Goal: Task Accomplishment & Management: Manage account settings

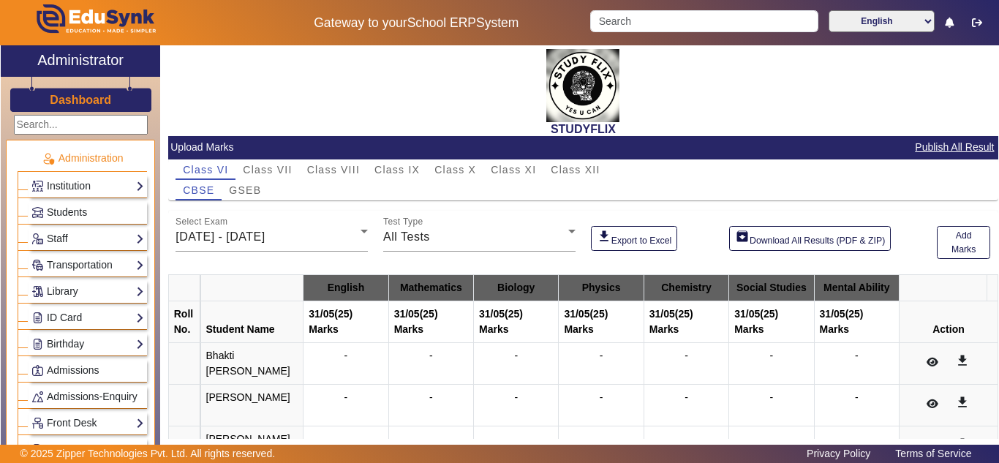
scroll to position [91, 0]
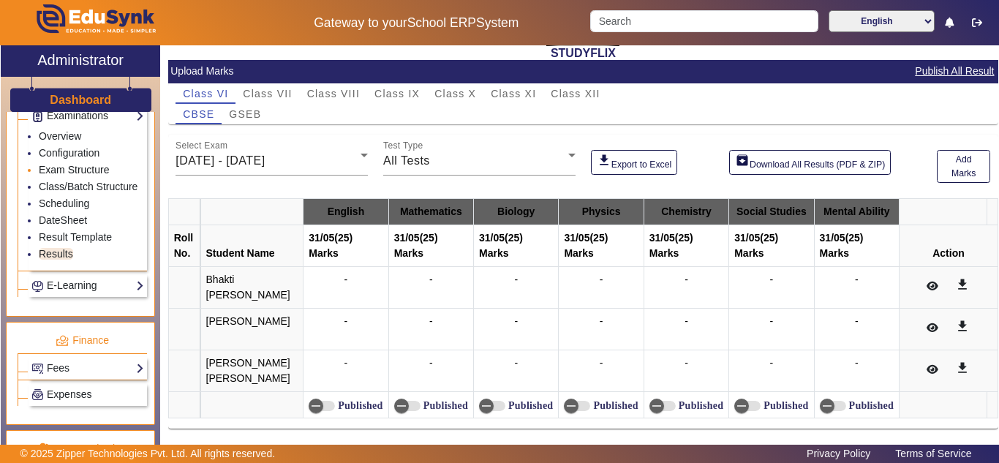
click at [67, 176] on link "Exam Structure" at bounding box center [74, 170] width 70 height 12
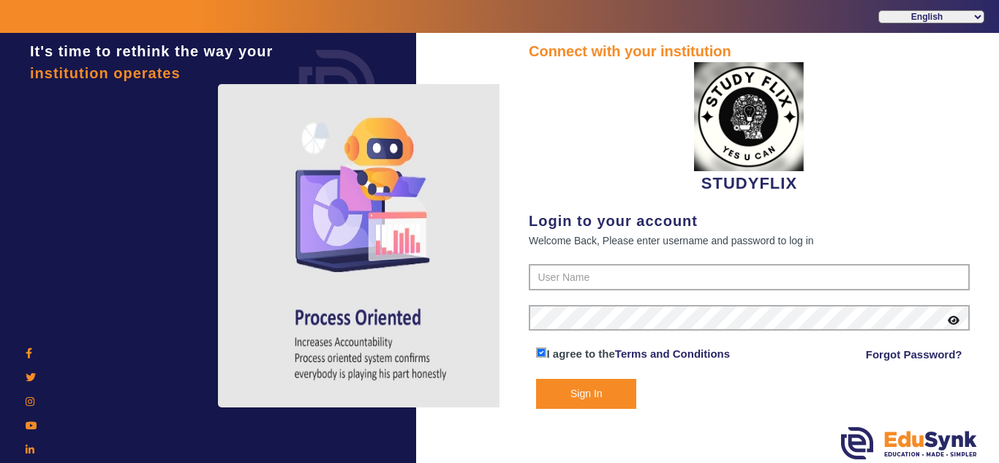
click at [69, 203] on div at bounding box center [208, 241] width 401 height 328
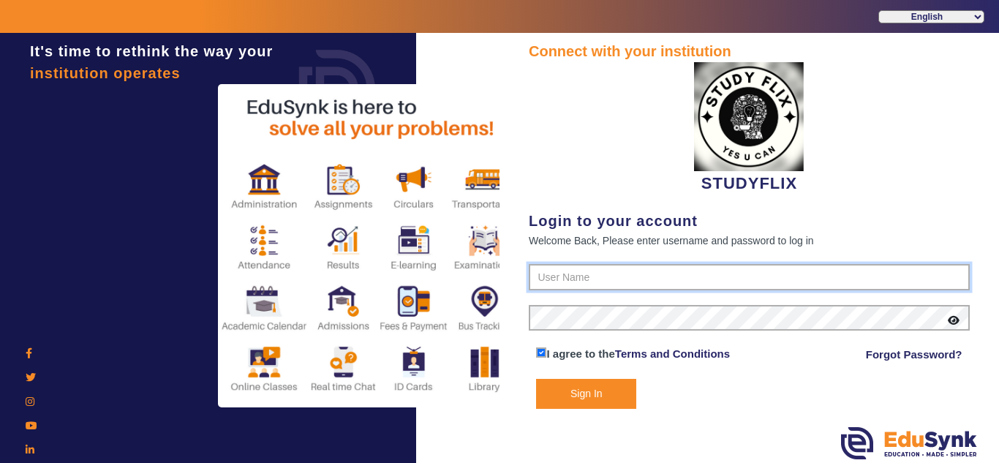
click at [625, 270] on input "text" at bounding box center [749, 277] width 441 height 26
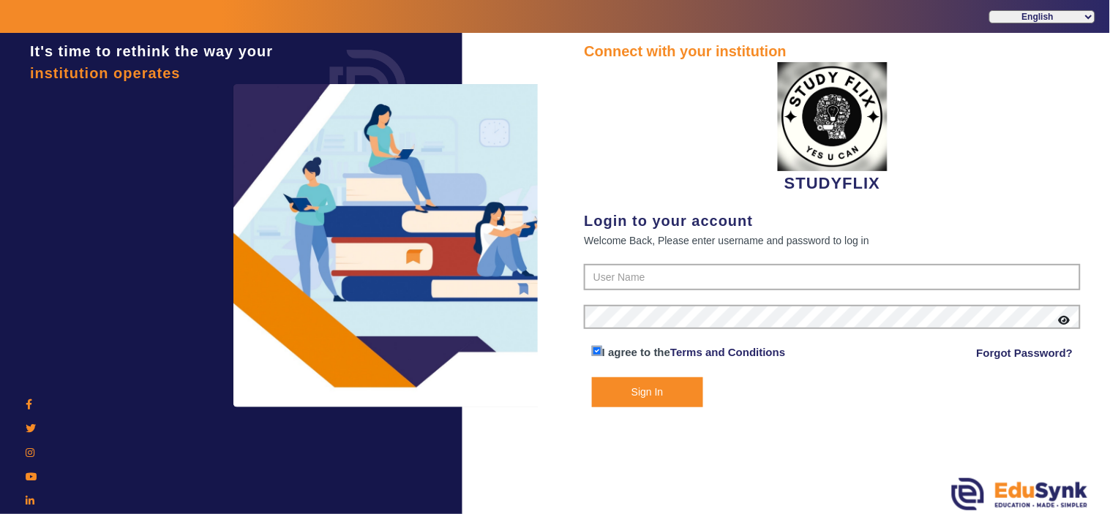
click at [653, 293] on form "I agree to the Terms and Conditions Forgot Password? Sign In" at bounding box center [832, 335] width 497 height 143
type input "6354922771"
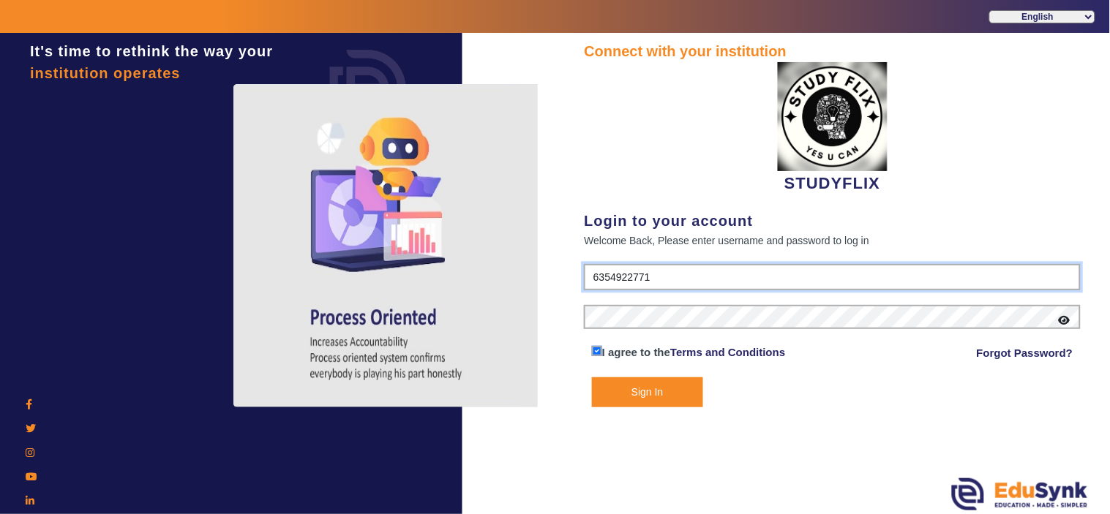
click at [656, 276] on input "6354922771" at bounding box center [832, 277] width 497 height 26
click at [641, 398] on button "Sign In" at bounding box center [647, 392] width 111 height 30
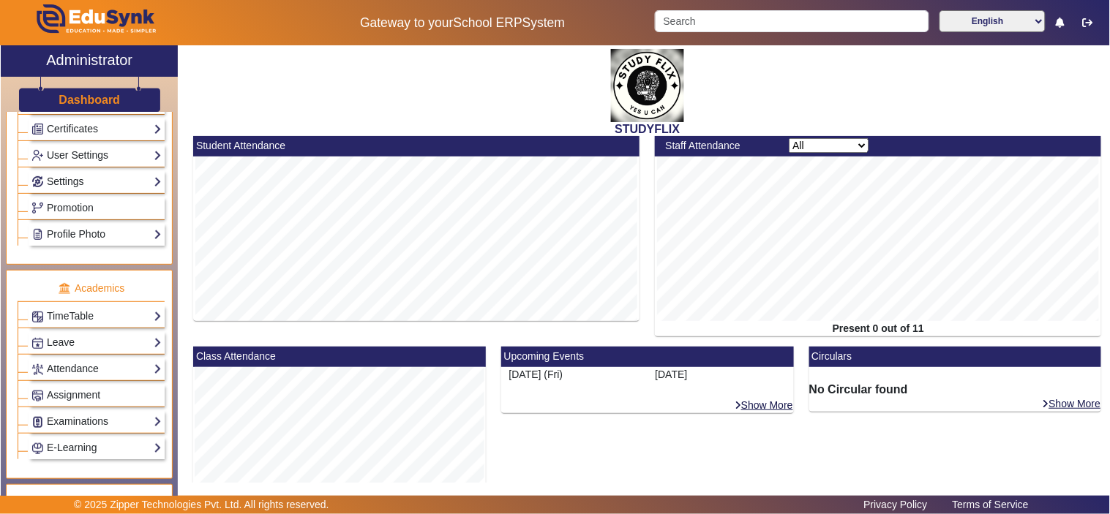
scroll to position [542, 0]
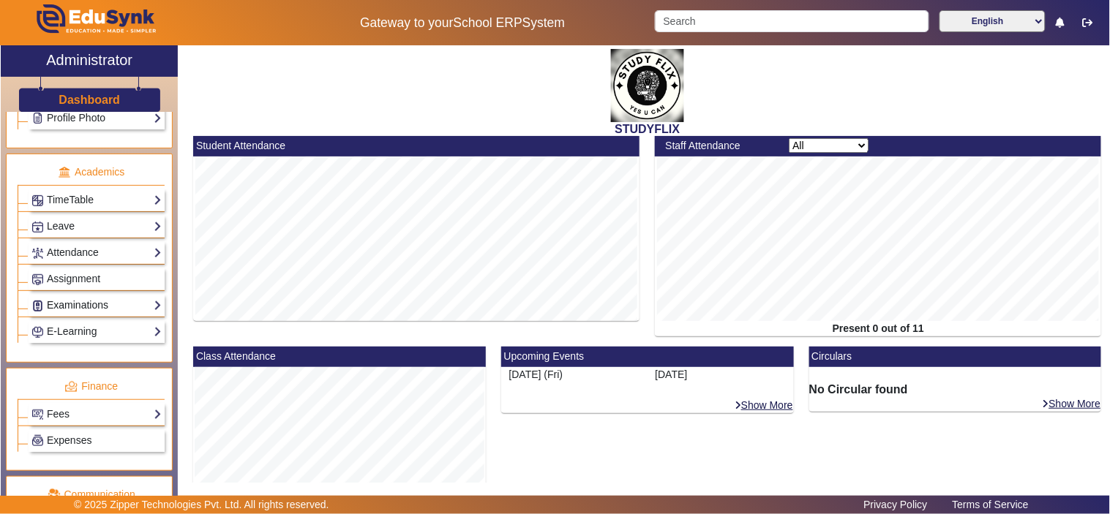
click at [77, 310] on link "Examinations" at bounding box center [96, 305] width 130 height 17
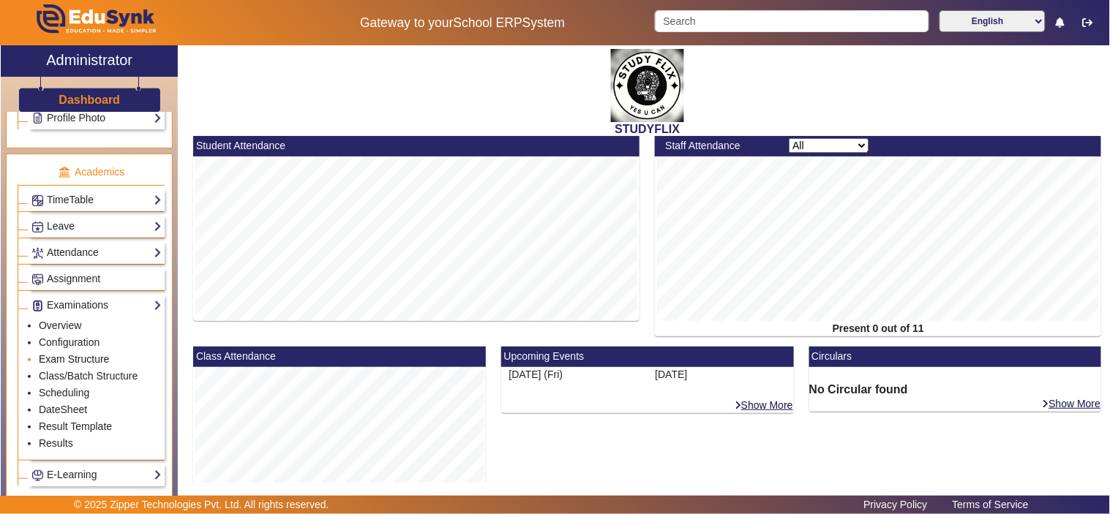
click at [71, 363] on link "Exam Structure" at bounding box center [74, 359] width 70 height 12
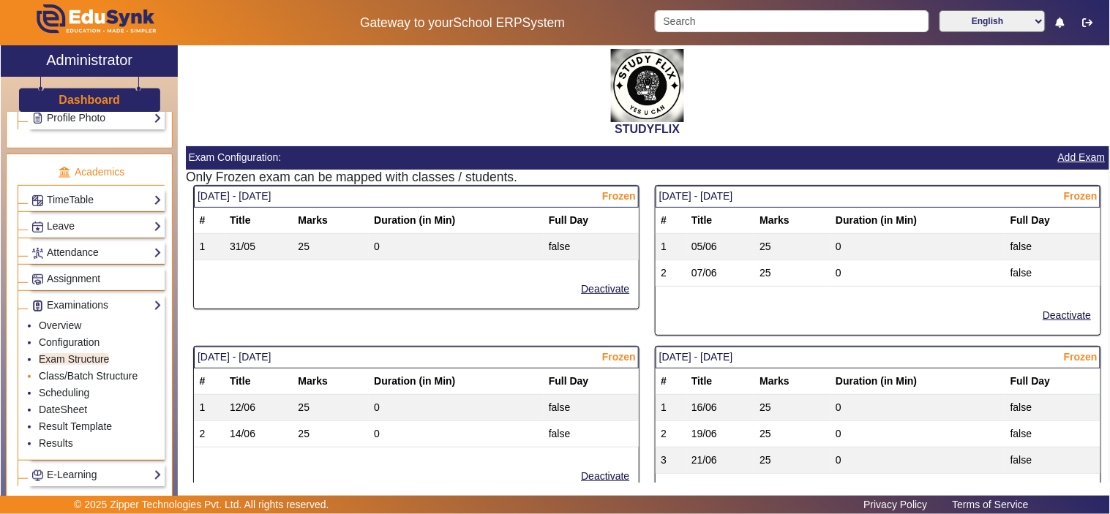
click at [70, 382] on link "Class/Batch Structure" at bounding box center [88, 376] width 99 height 12
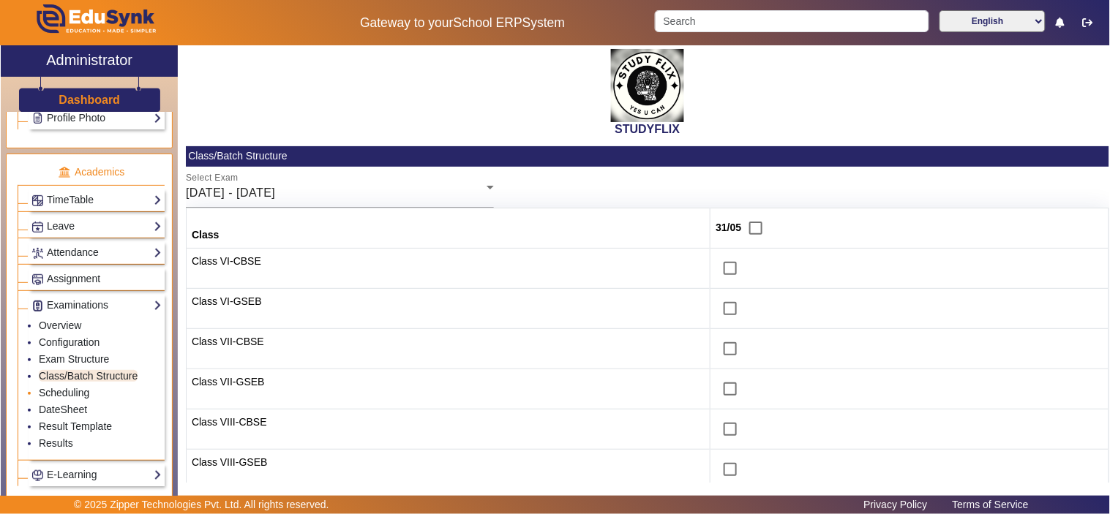
click at [67, 397] on link "Scheduling" at bounding box center [64, 393] width 50 height 12
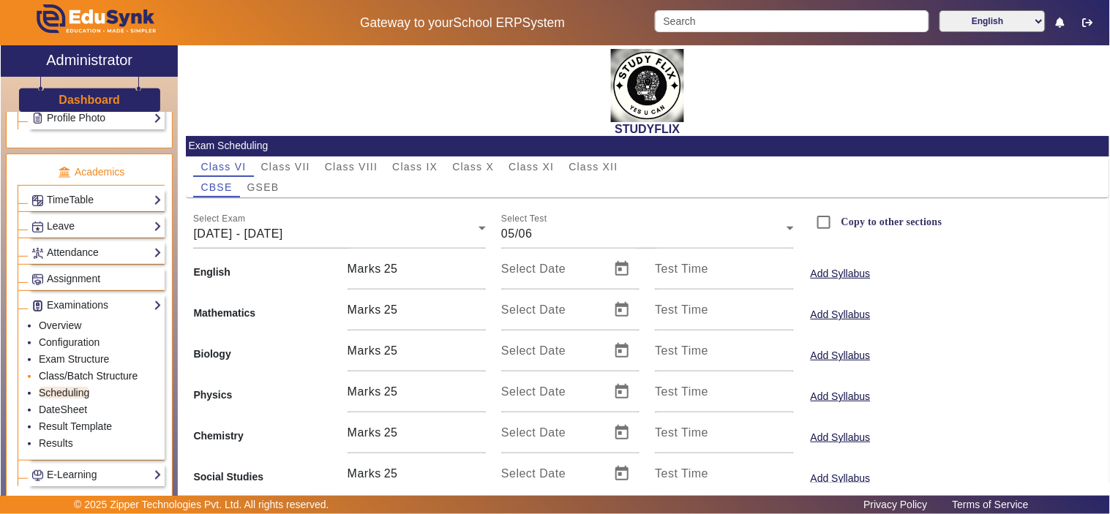
click at [69, 375] on link "Class/Batch Structure" at bounding box center [88, 376] width 99 height 12
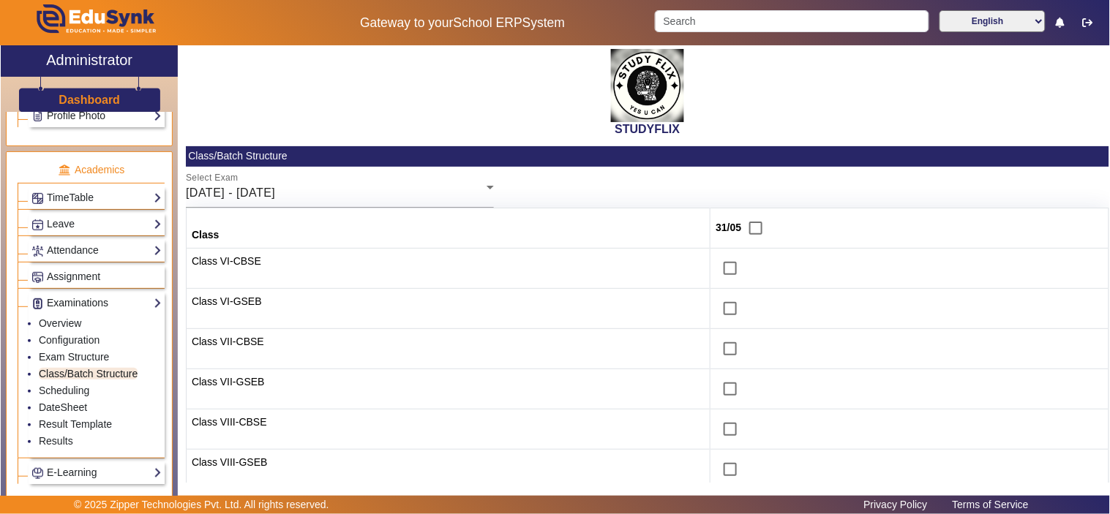
scroll to position [584, 0]
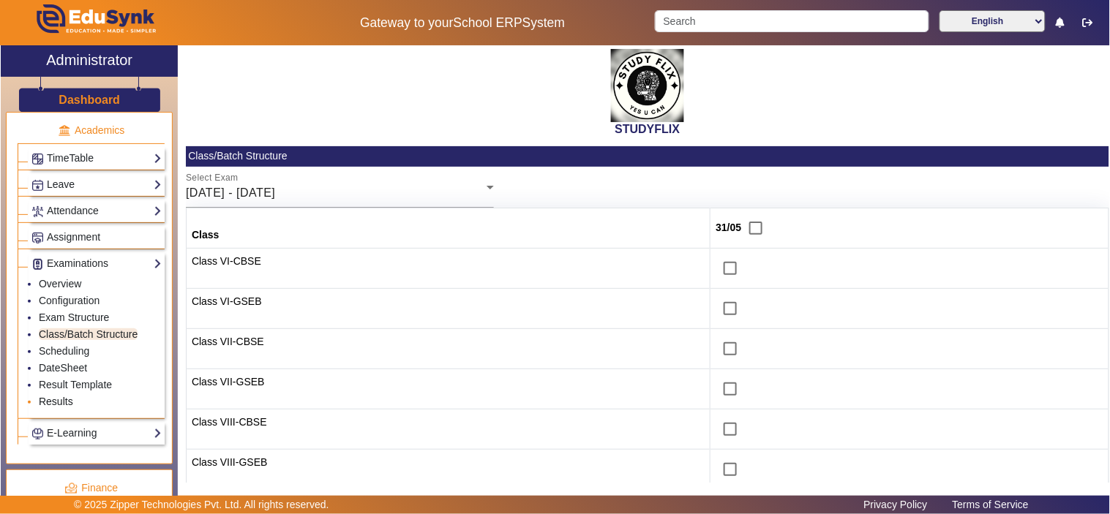
click at [69, 400] on link "Results" at bounding box center [56, 402] width 34 height 12
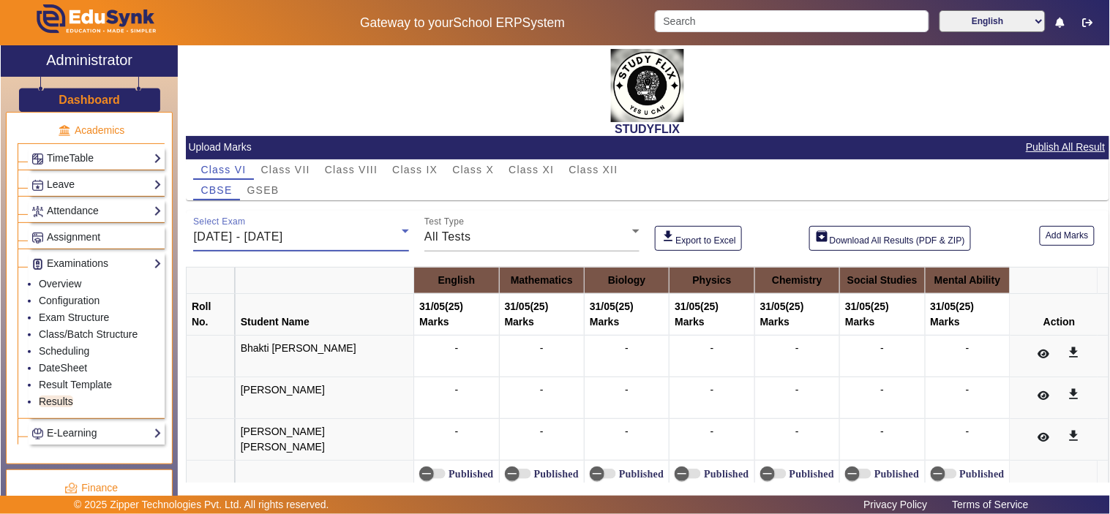
click at [330, 228] on div "[DATE] - [DATE]" at bounding box center [297, 237] width 208 height 18
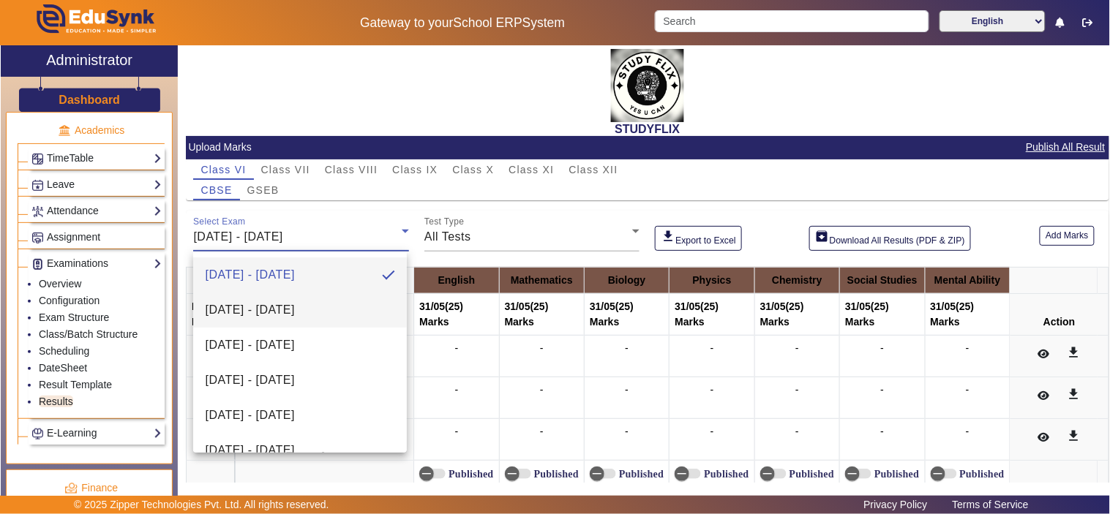
click at [271, 312] on span "02/06/2025 - 07/06/2025" at bounding box center [249, 310] width 89 height 18
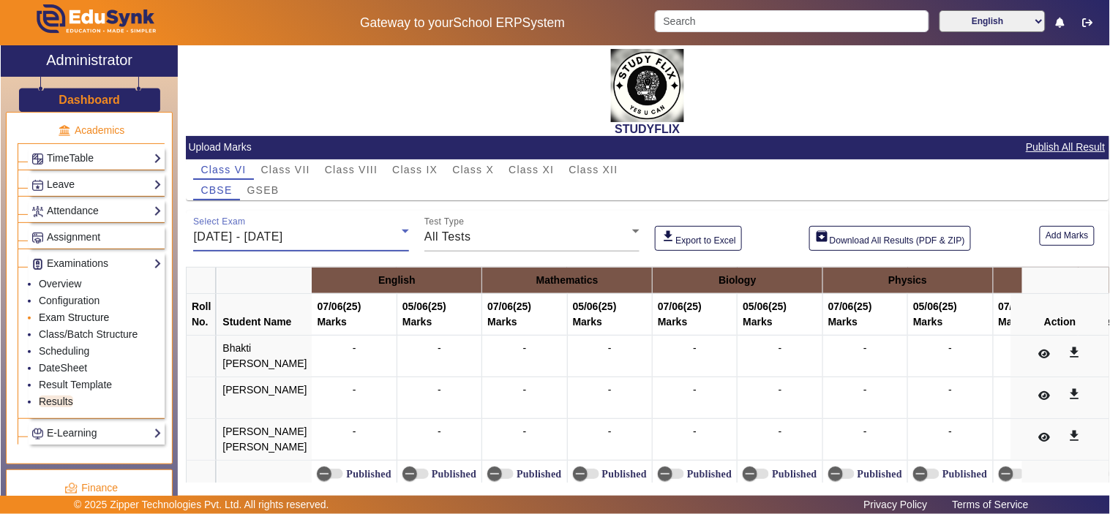
click at [77, 317] on link "Exam Structure" at bounding box center [74, 318] width 70 height 12
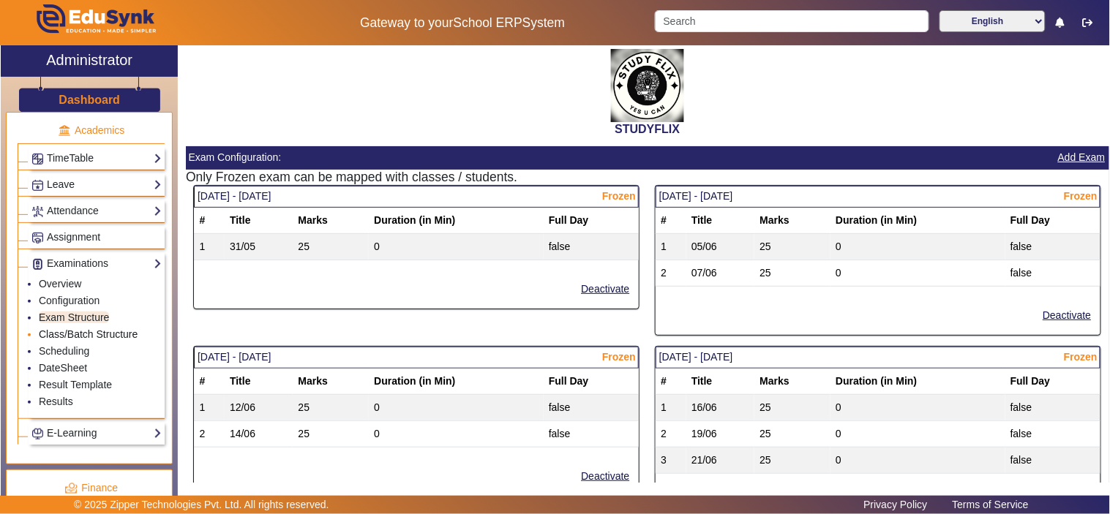
click at [78, 335] on link "Class/Batch Structure" at bounding box center [88, 334] width 99 height 12
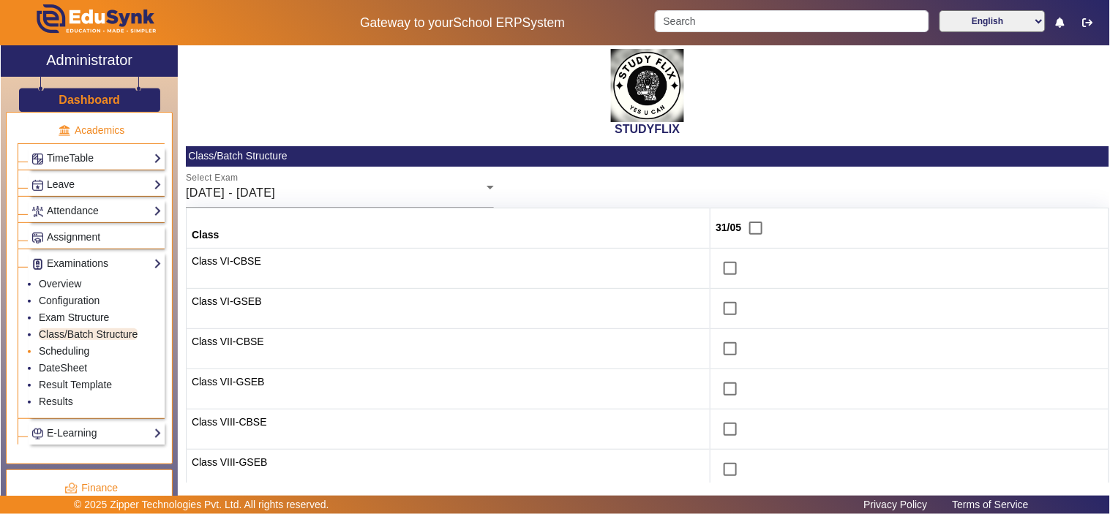
click at [69, 355] on link "Scheduling" at bounding box center [64, 351] width 50 height 12
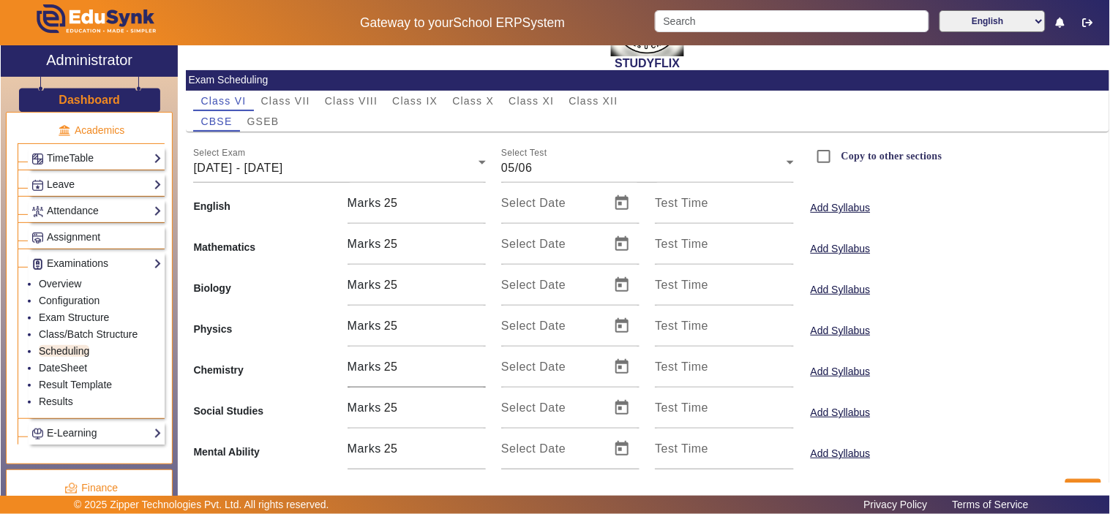
scroll to position [100, 0]
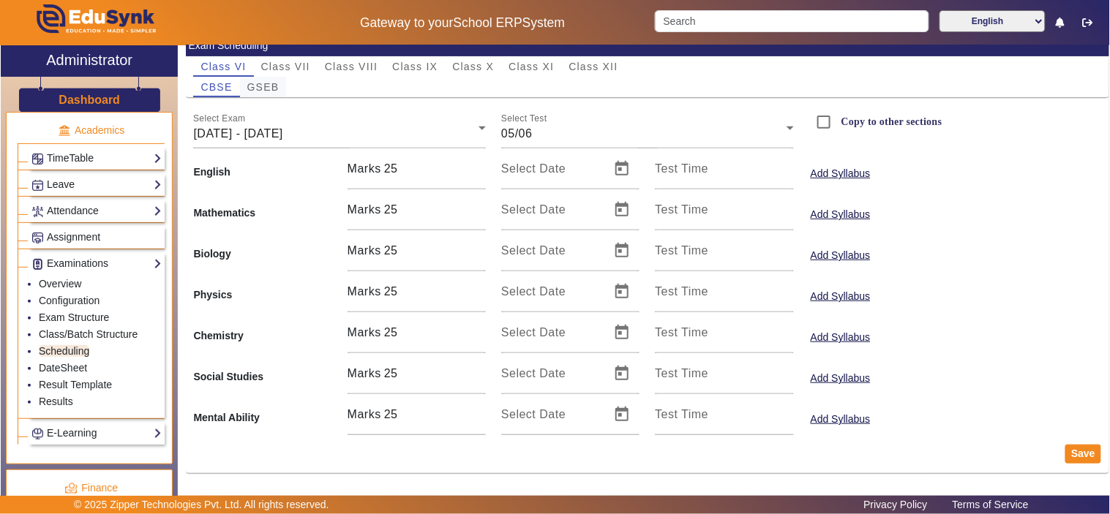
click at [281, 81] on div "GSEB" at bounding box center [263, 87] width 47 height 20
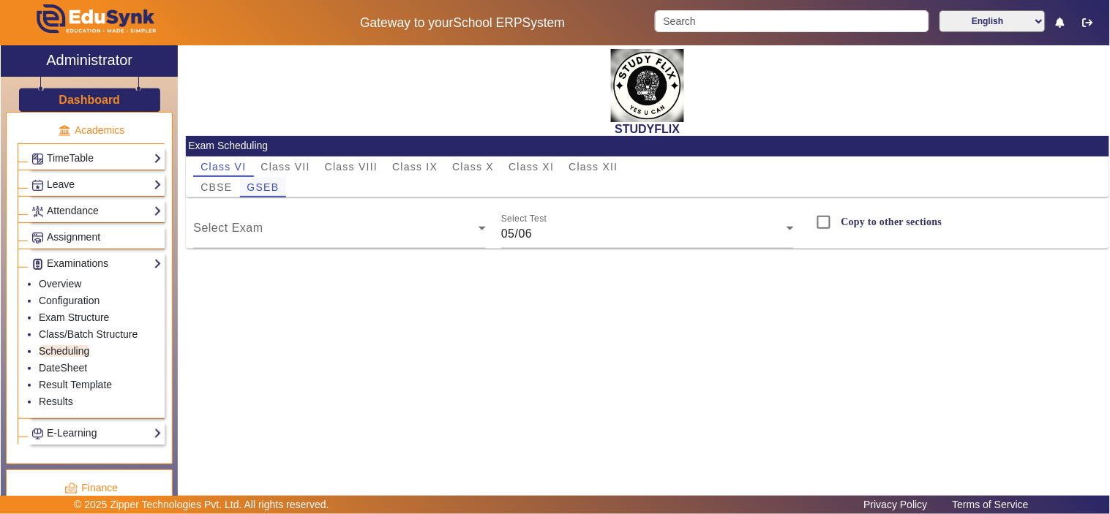
scroll to position [0, 0]
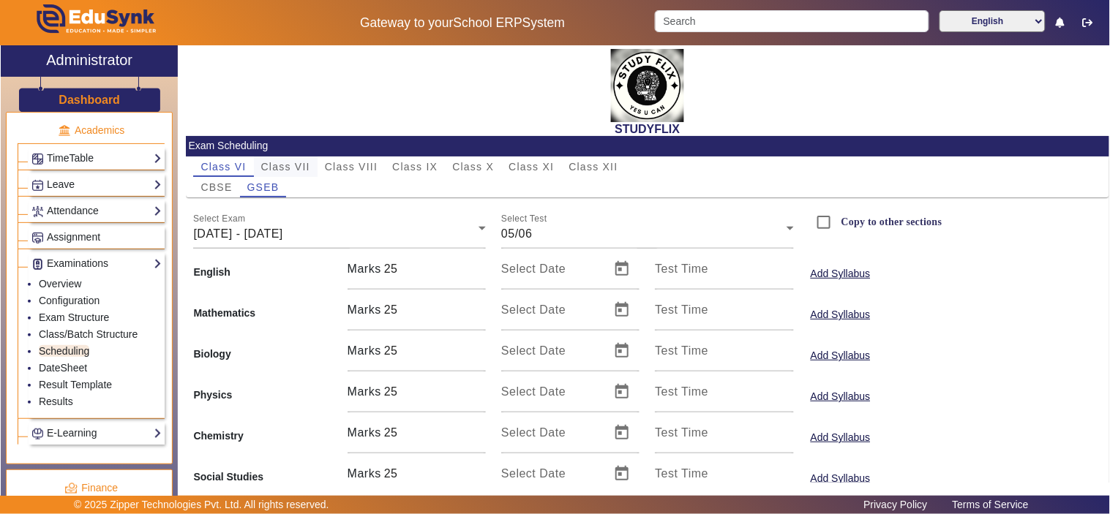
click at [295, 164] on span "Class VII" at bounding box center [285, 167] width 49 height 10
click at [347, 162] on span "Class VIII" at bounding box center [351, 167] width 53 height 10
click at [410, 166] on span "Class IX" at bounding box center [414, 167] width 45 height 10
click at [473, 165] on span "Class X" at bounding box center [473, 167] width 42 height 10
click at [546, 162] on span "Class XI" at bounding box center [530, 167] width 45 height 10
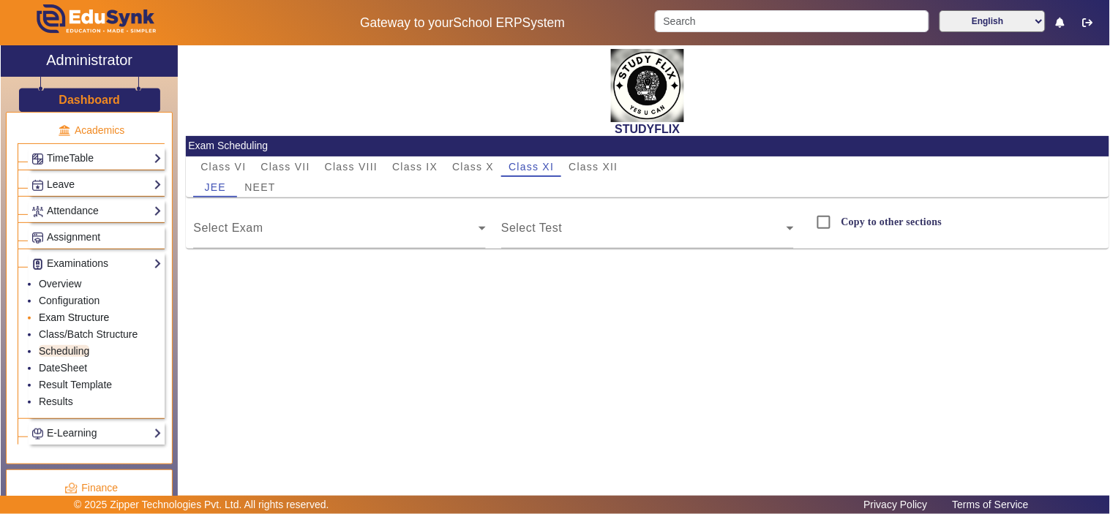
click at [76, 316] on link "Exam Structure" at bounding box center [74, 318] width 70 height 12
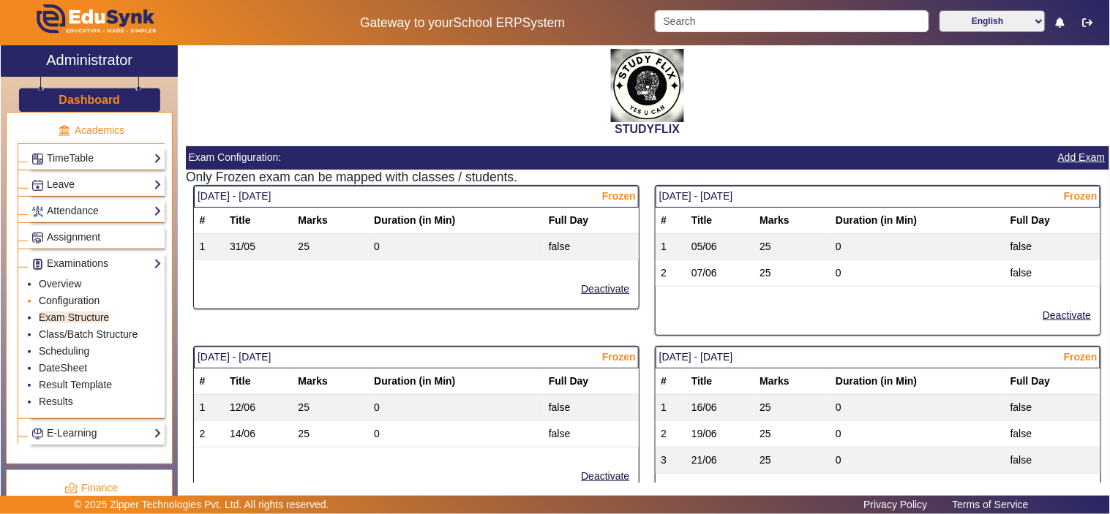
click at [76, 298] on link "Configuration" at bounding box center [69, 301] width 61 height 12
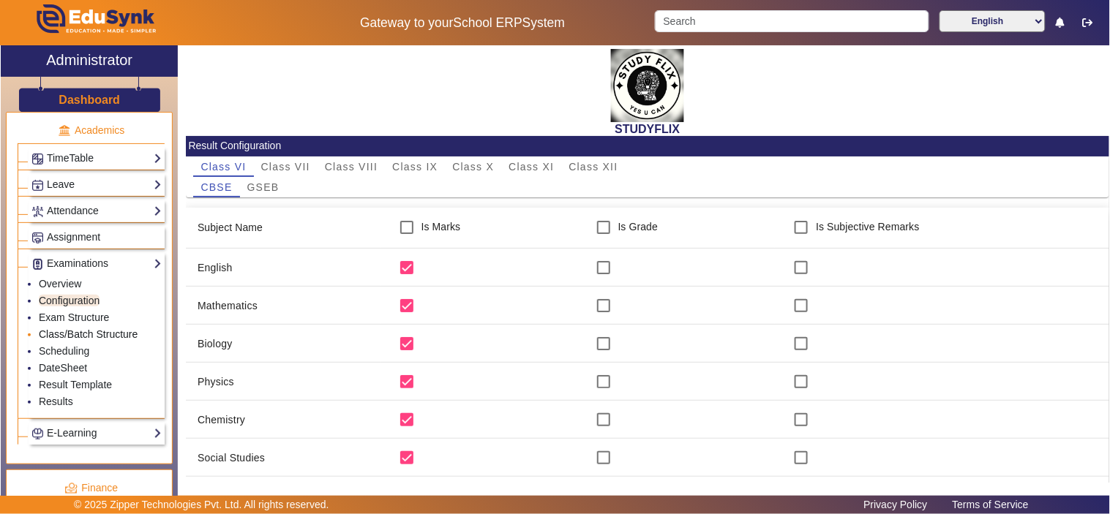
click at [93, 337] on link "Class/Batch Structure" at bounding box center [88, 334] width 99 height 12
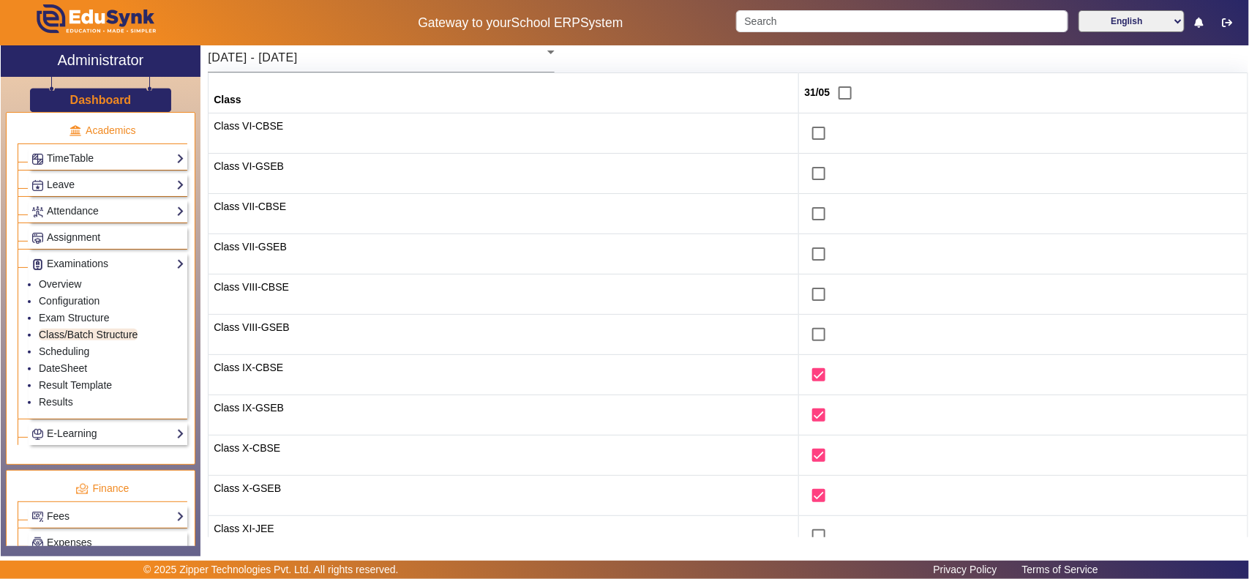
scroll to position [99, 0]
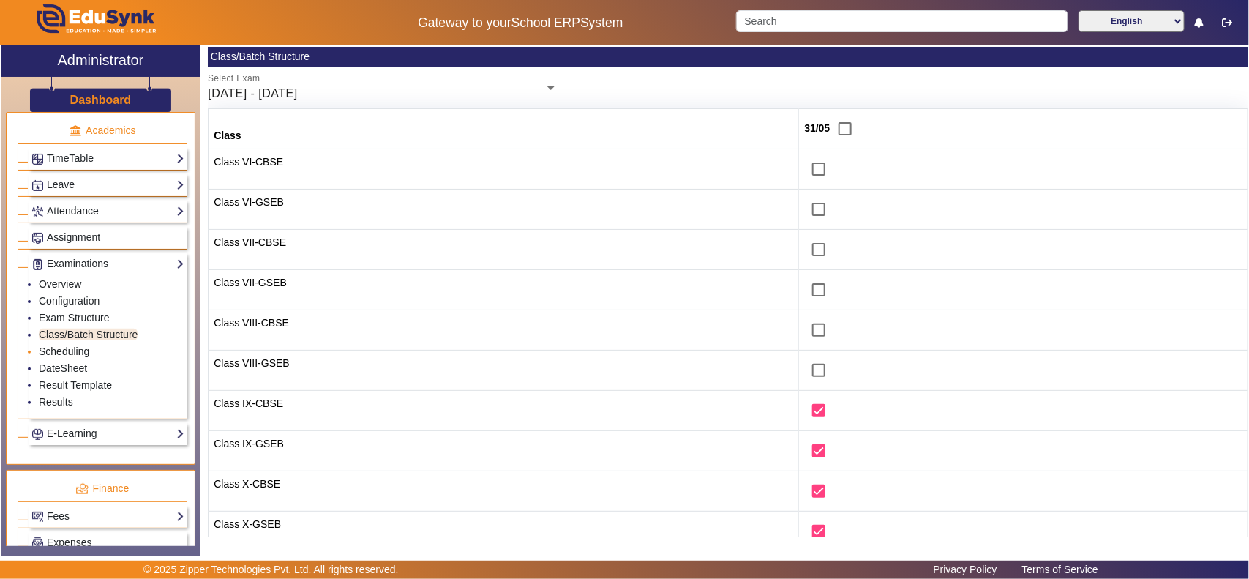
click at [75, 357] on link "Scheduling" at bounding box center [64, 351] width 50 height 12
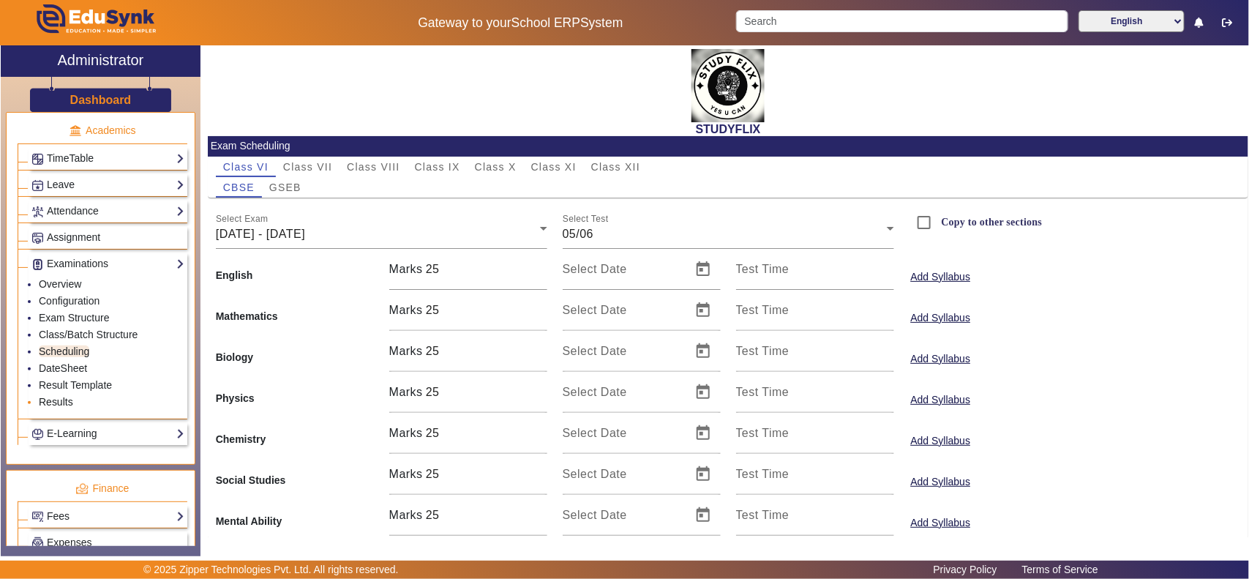
click at [51, 407] on link "Results" at bounding box center [56, 402] width 34 height 12
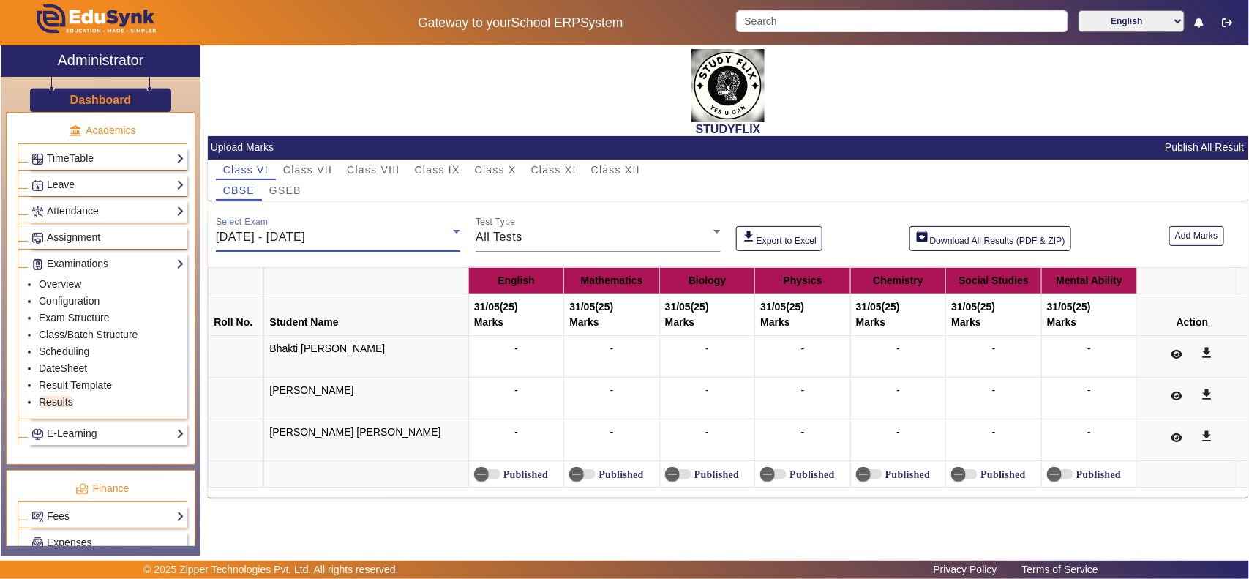
click at [421, 228] on div "[DATE] - [DATE]" at bounding box center [334, 237] width 237 height 18
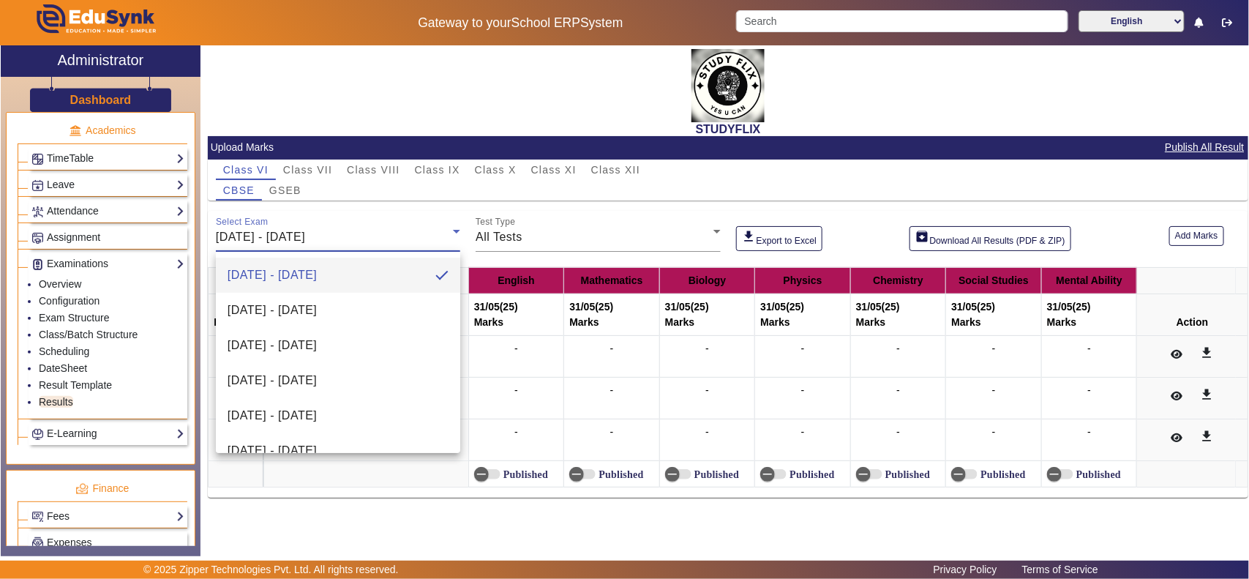
click at [423, 170] on div at bounding box center [624, 289] width 1249 height 579
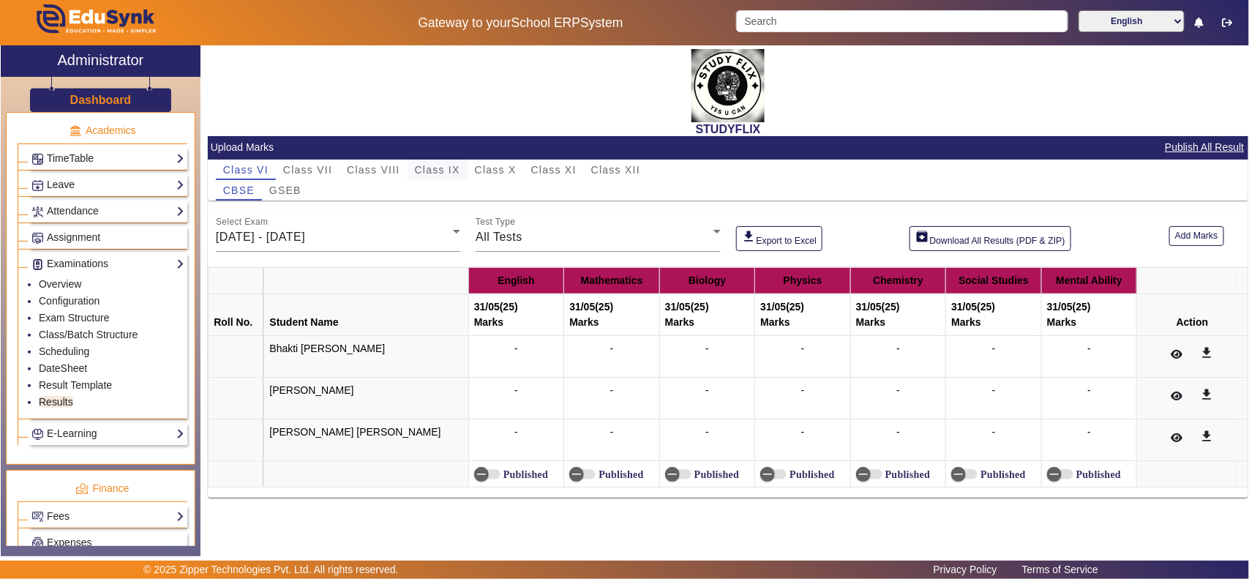
click at [434, 168] on span "Class IX" at bounding box center [437, 170] width 45 height 10
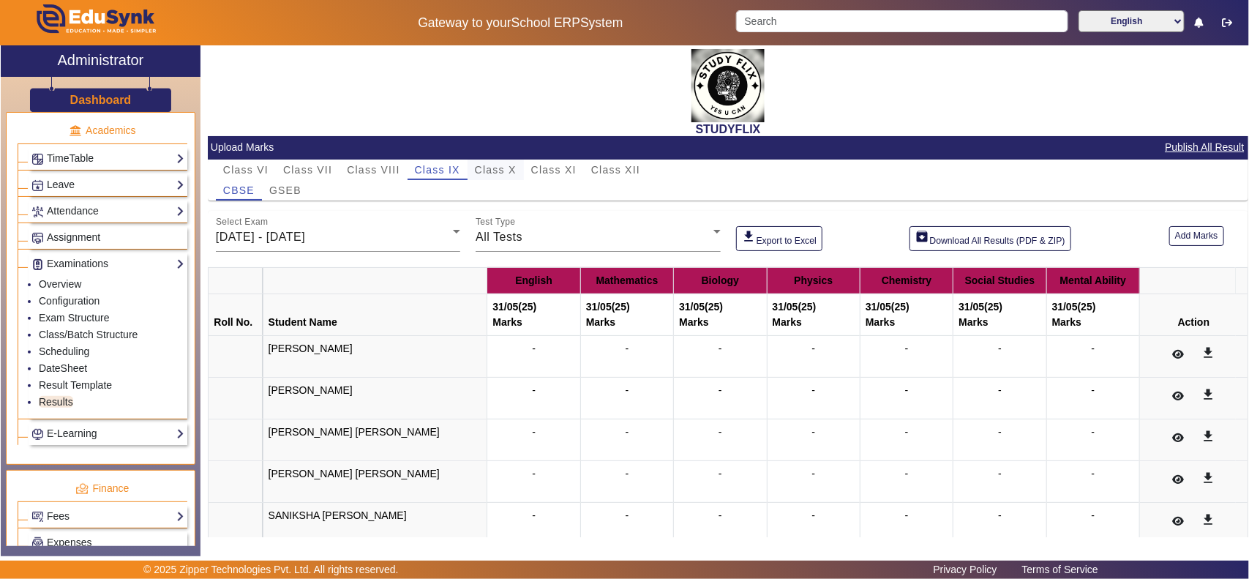
click at [497, 170] on span "Class X" at bounding box center [496, 170] width 42 height 10
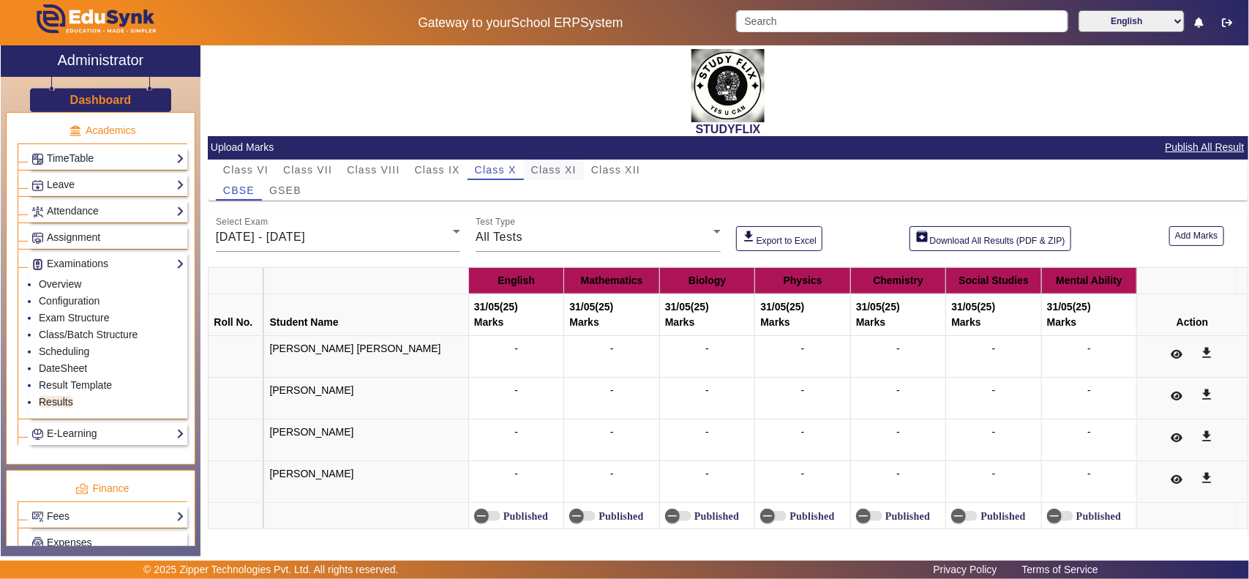
click at [546, 162] on span "Class XI" at bounding box center [553, 169] width 45 height 20
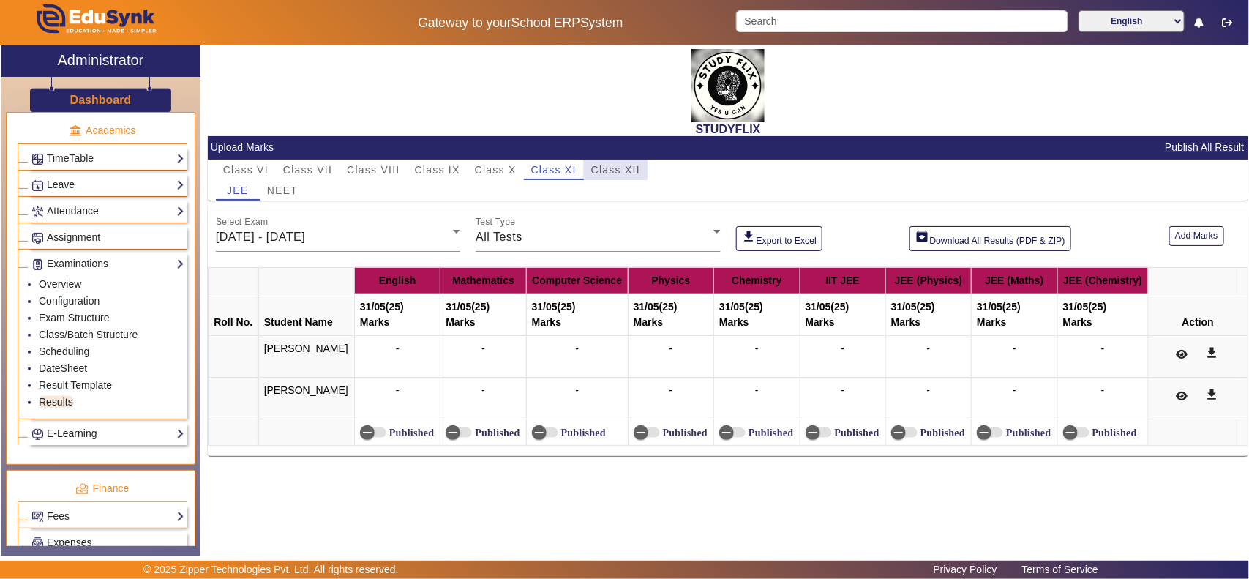
click at [602, 165] on span "Class XII" at bounding box center [615, 170] width 49 height 10
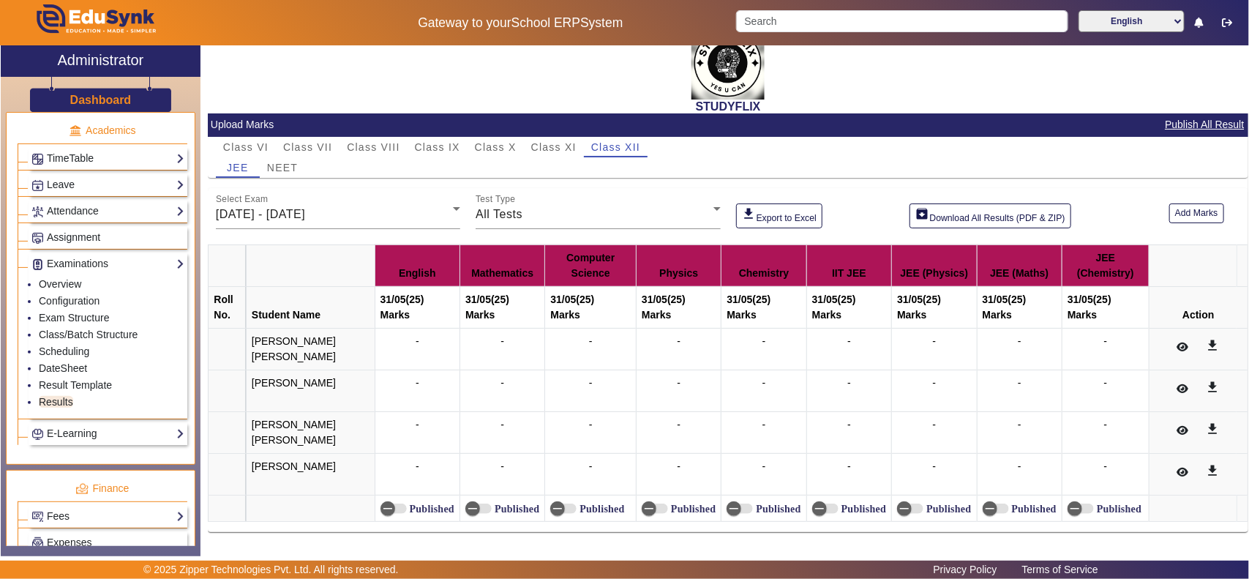
scroll to position [28, 0]
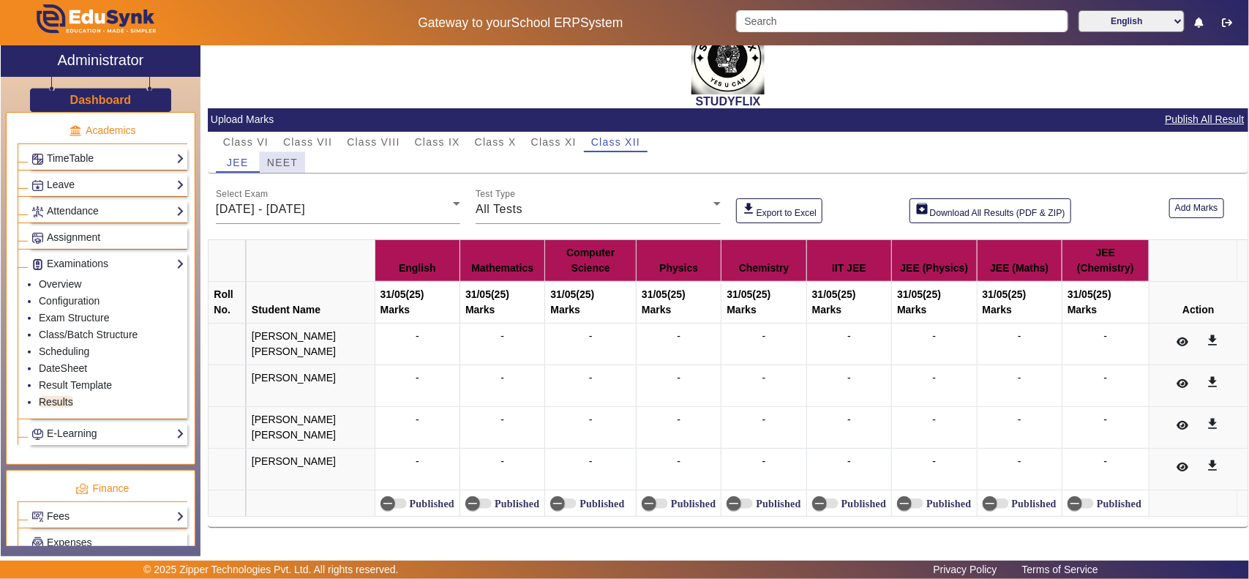
click at [284, 158] on span "NEET" at bounding box center [282, 162] width 31 height 10
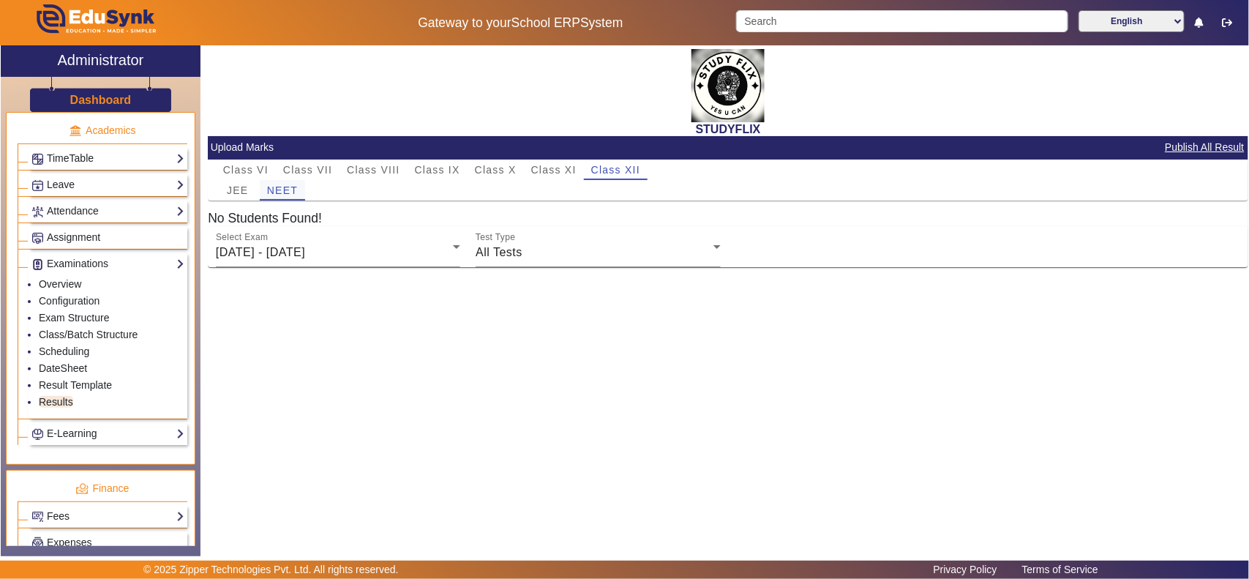
scroll to position [0, 0]
click at [227, 185] on span "JEE" at bounding box center [237, 190] width 21 height 10
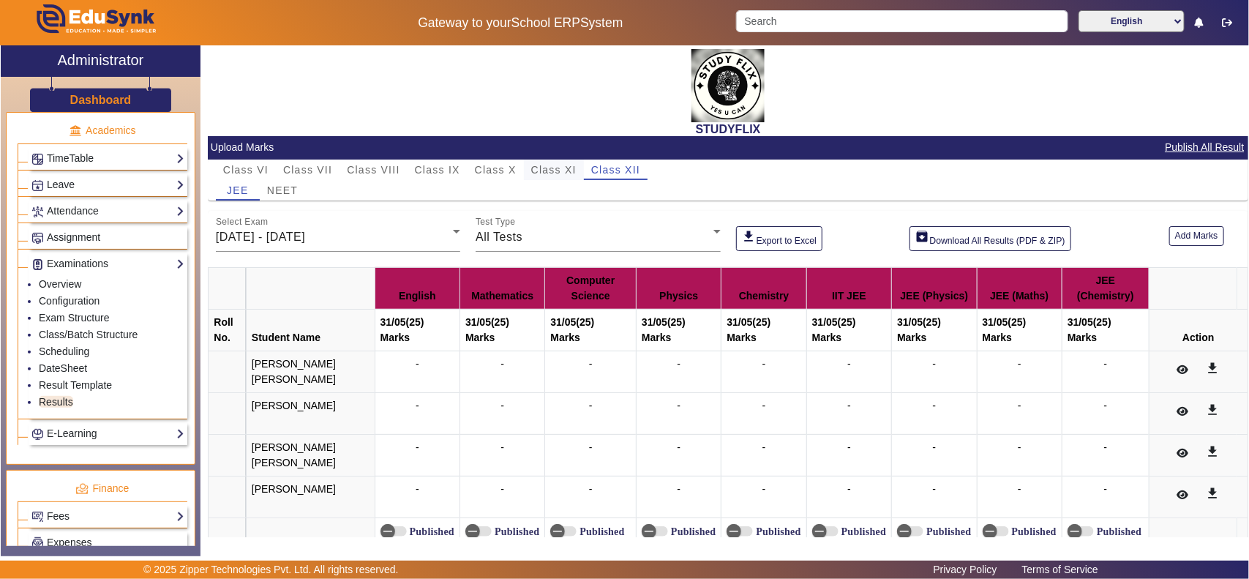
click at [562, 167] on span "Class XI" at bounding box center [553, 170] width 45 height 10
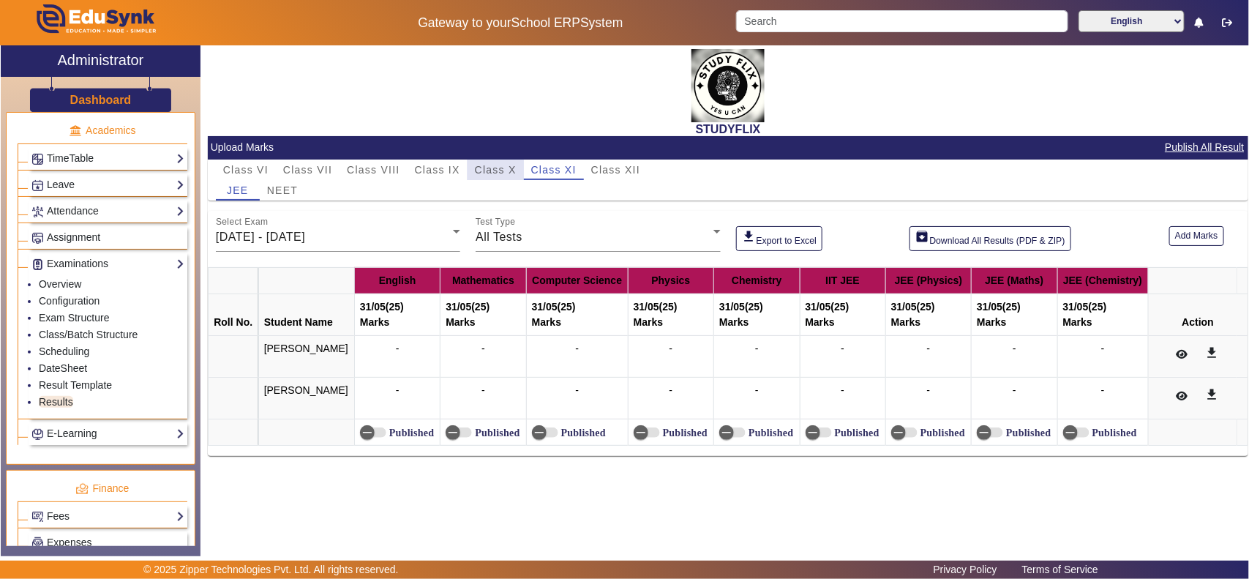
click at [492, 166] on span "Class X" at bounding box center [496, 170] width 42 height 10
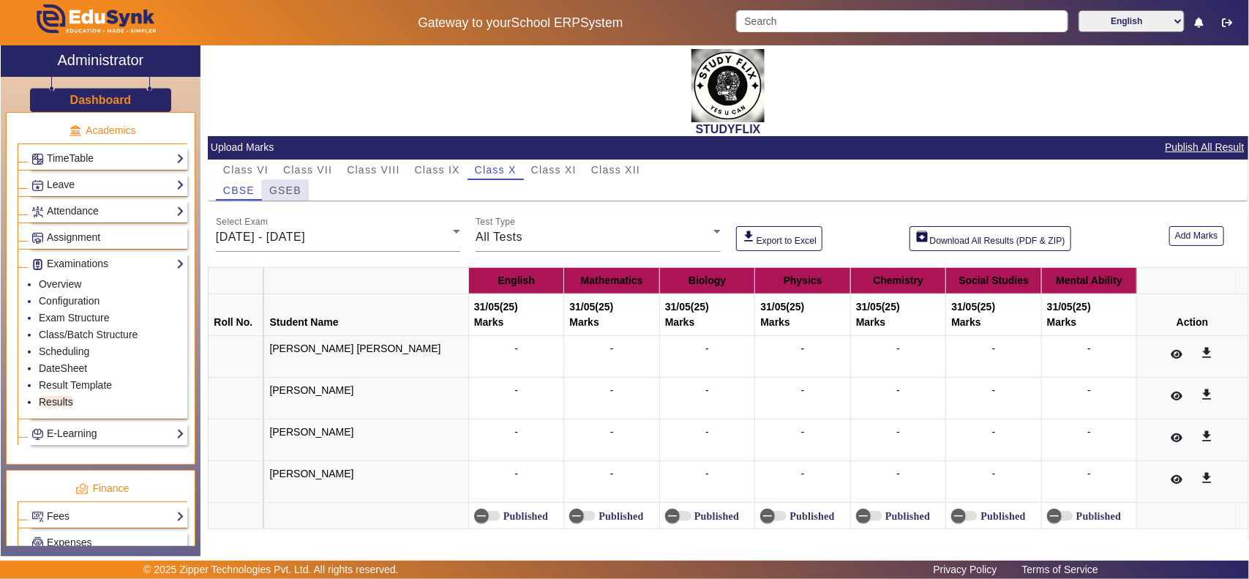
click at [295, 192] on span "GSEB" at bounding box center [285, 190] width 32 height 10
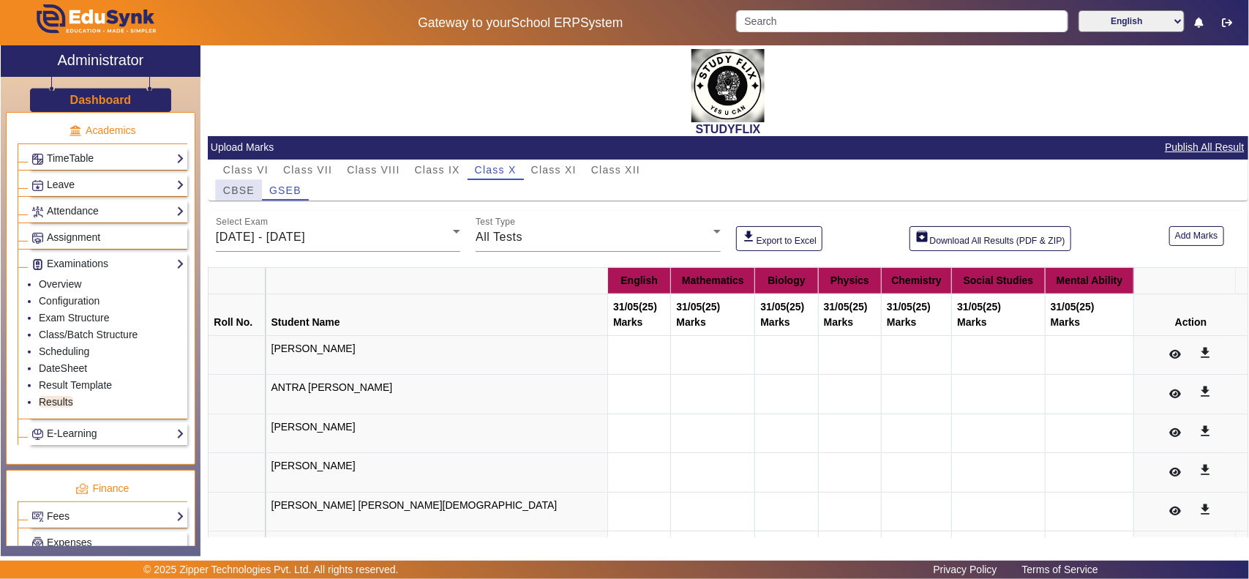
click at [234, 187] on span "CBSE" at bounding box center [238, 190] width 31 height 10
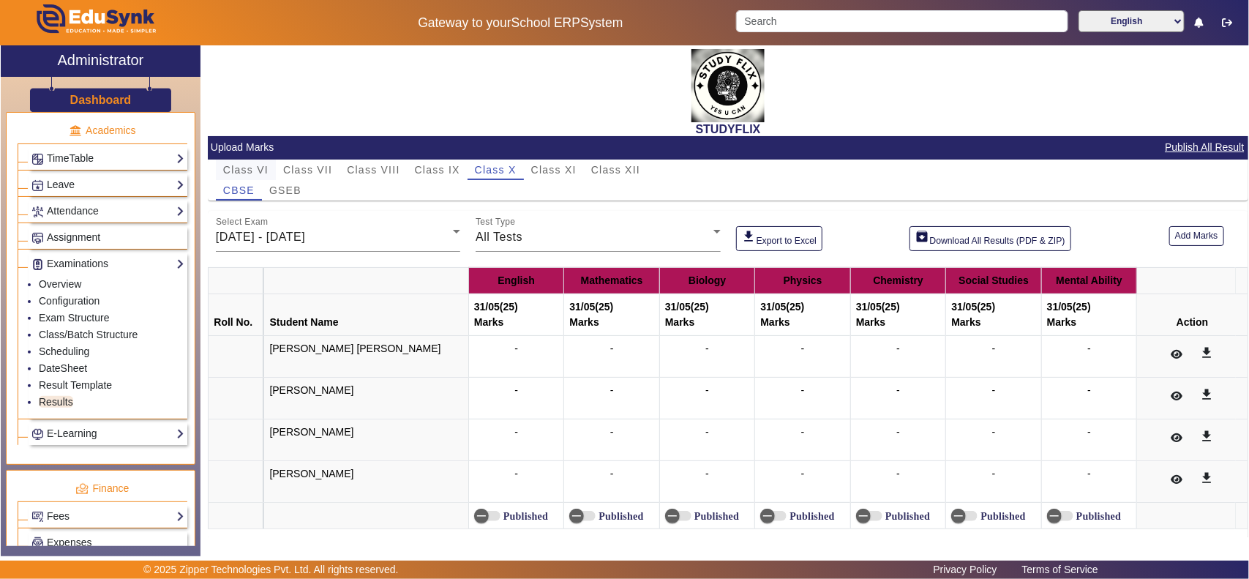
click at [239, 170] on span "Class VI" at bounding box center [245, 170] width 45 height 10
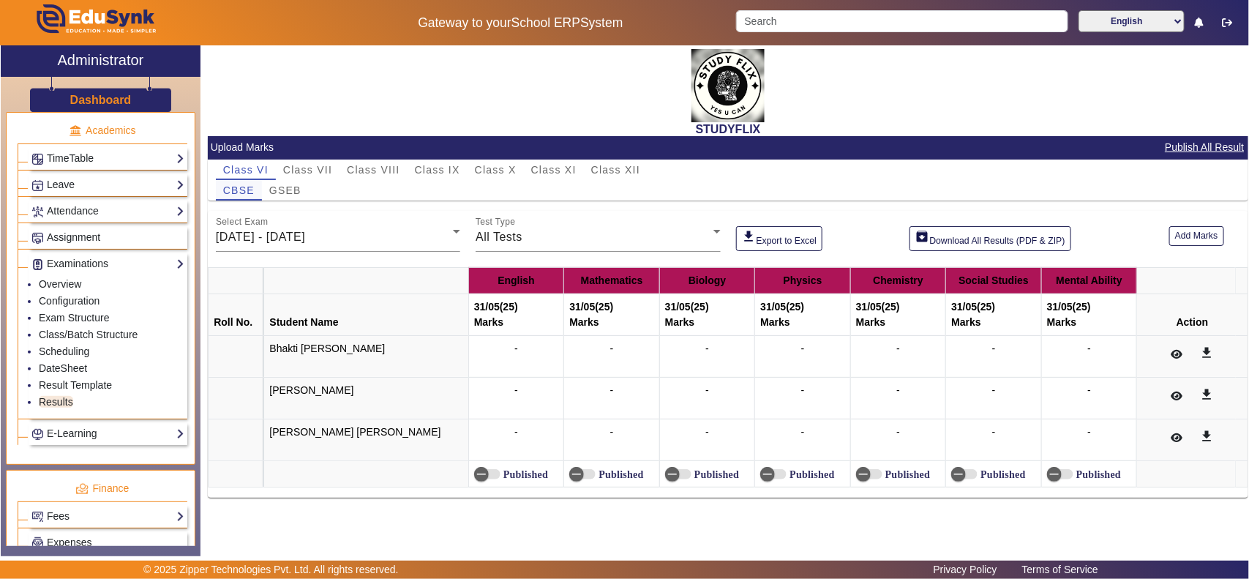
click at [232, 188] on span "CBSE" at bounding box center [238, 190] width 31 height 10
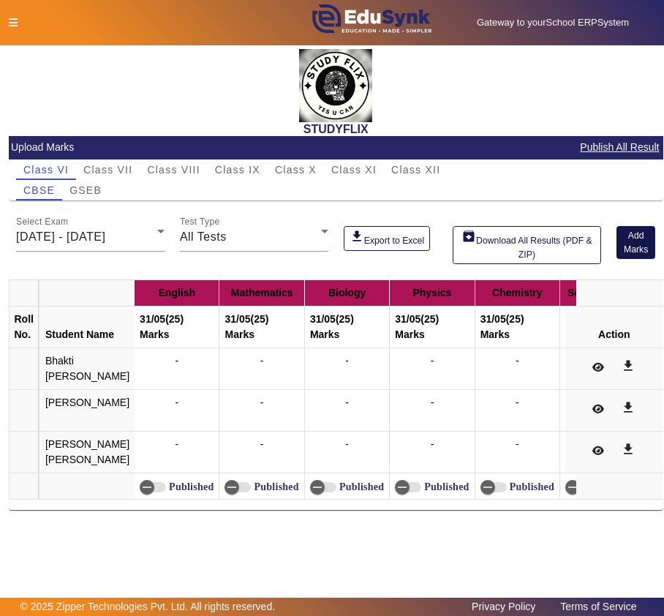
click at [626, 240] on button "Add Marks" at bounding box center [636, 243] width 39 height 34
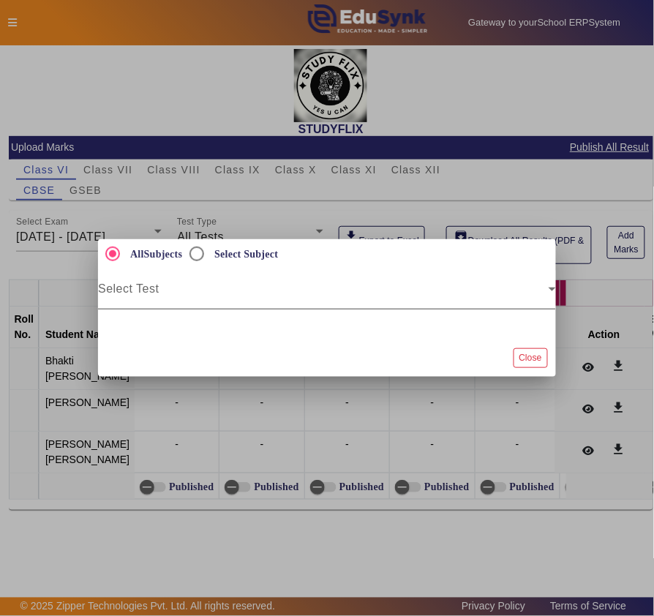
click at [151, 293] on span at bounding box center [323, 295] width 451 height 18
drag, startPoint x: 534, startPoint y: 357, endPoint x: 238, endPoint y: 287, distance: 303.6
click at [533, 357] on button "Close" at bounding box center [530, 358] width 34 height 20
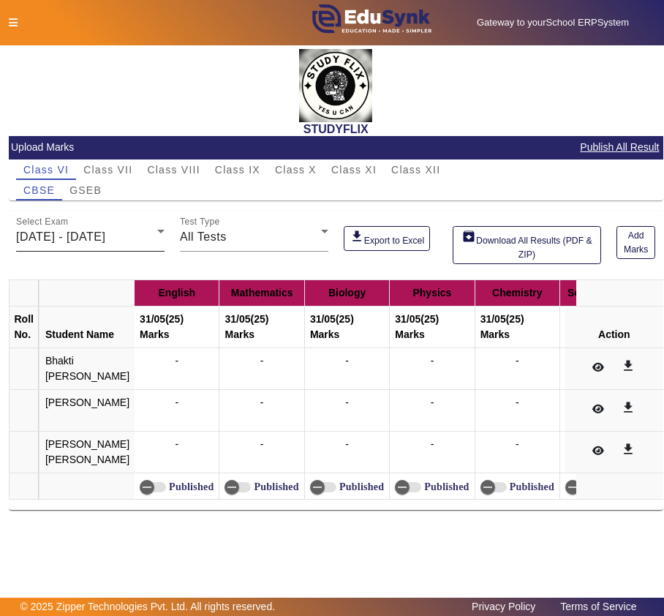
click at [140, 224] on div "Select Exam 26/05/2025 - 31/05/2025" at bounding box center [90, 231] width 148 height 41
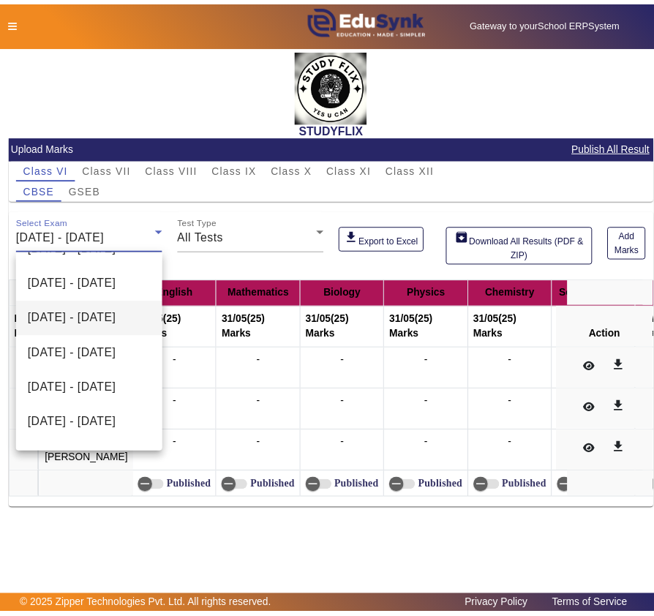
scroll to position [161, 0]
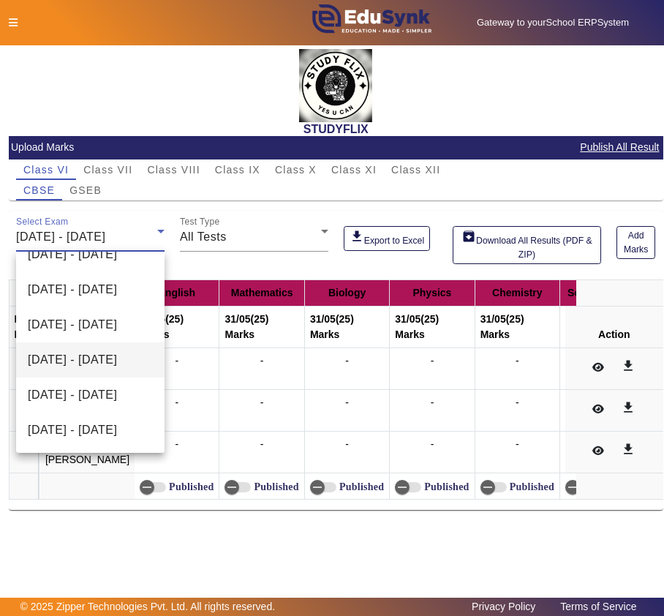
click at [88, 354] on span "14/07/2025 - 19/07/2025" at bounding box center [72, 360] width 89 height 18
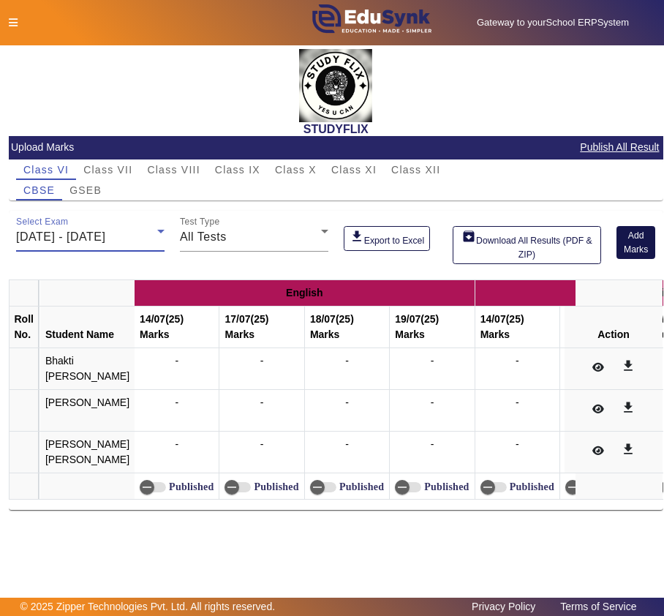
click at [629, 237] on button "Add Marks" at bounding box center [636, 243] width 39 height 34
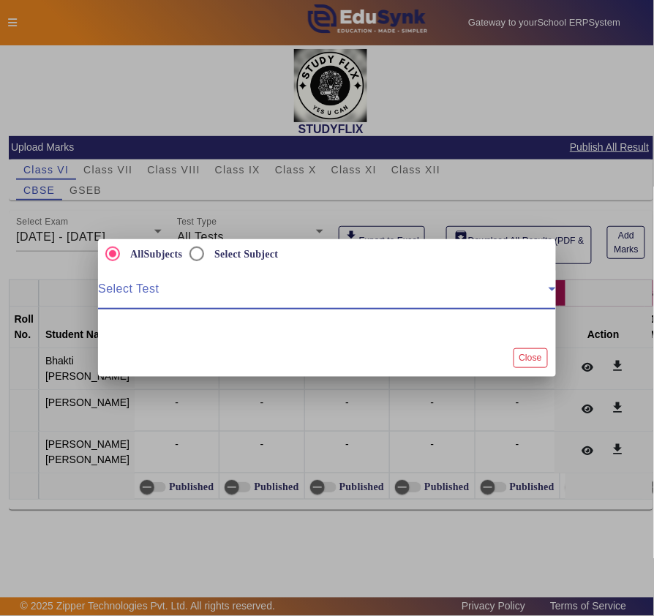
click at [133, 288] on span at bounding box center [323, 295] width 451 height 18
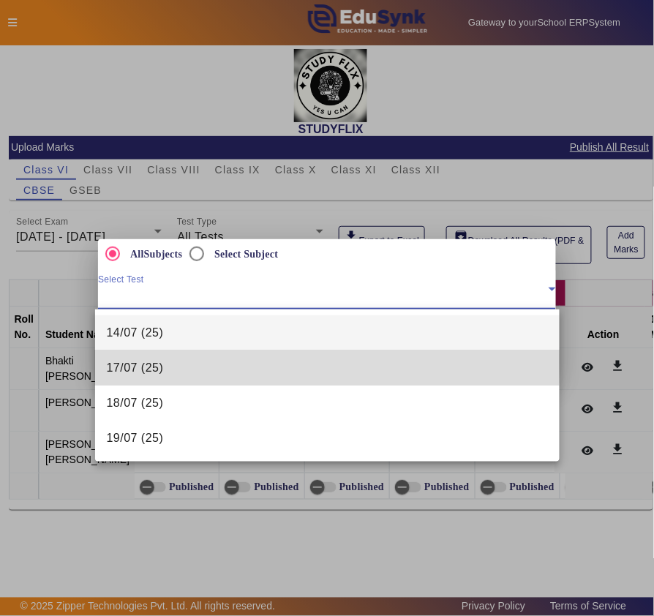
click at [165, 364] on mat-option "17/07 (25)" at bounding box center [327, 367] width 465 height 35
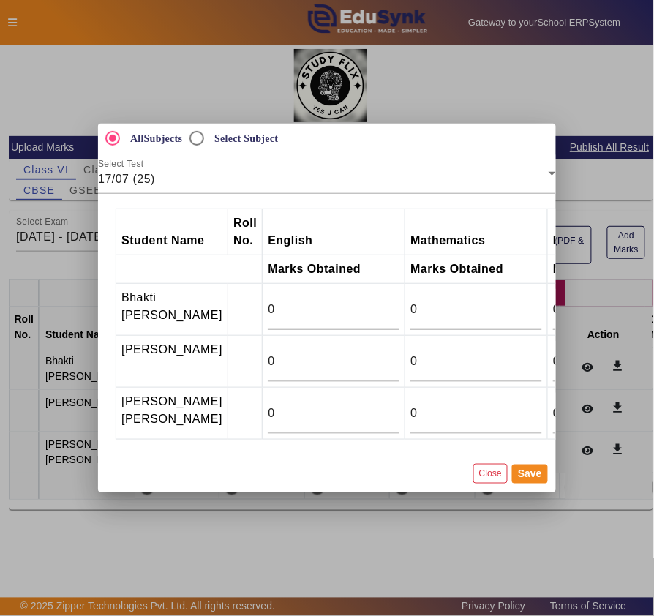
scroll to position [0, 98]
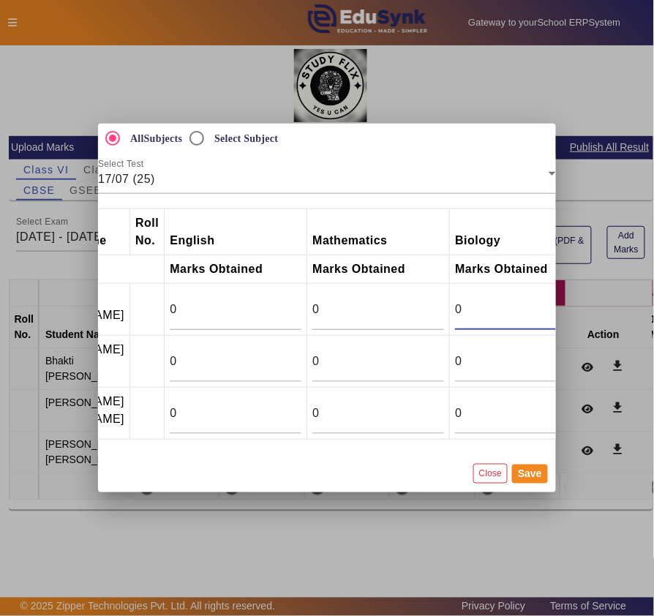
click at [455, 301] on input "0" at bounding box center [521, 310] width 132 height 18
drag, startPoint x: 425, startPoint y: 287, endPoint x: 407, endPoint y: 293, distance: 18.5
click at [407, 293] on tr "Bhakti Sandeep Khirodkar 0 0 013.5 0 0 0 0" at bounding box center [590, 310] width 1145 height 52
type input "13.5"
click at [455, 353] on input "0" at bounding box center [521, 362] width 132 height 18
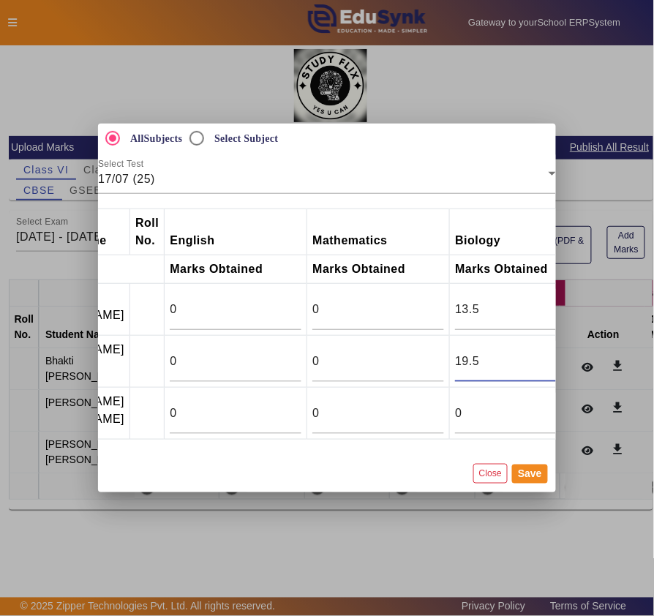
type input "19.5"
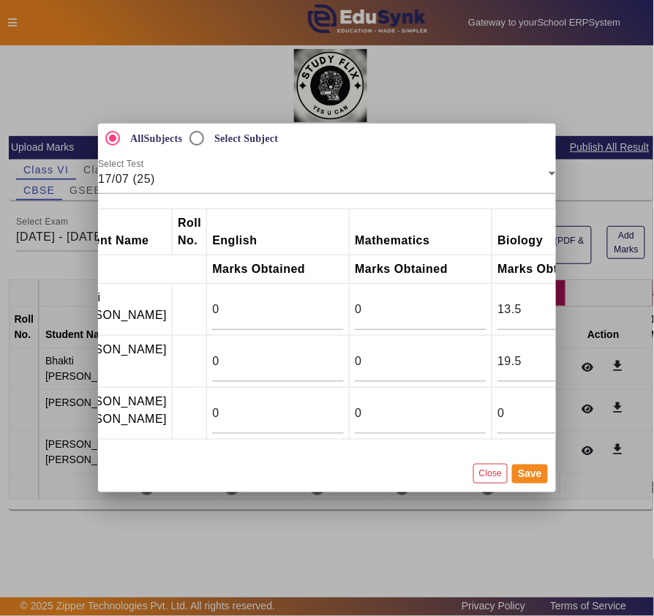
scroll to position [0, 106]
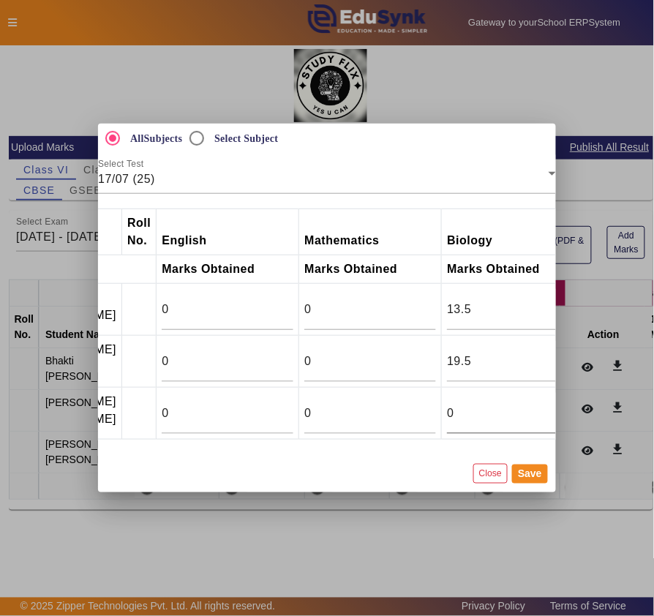
click at [447, 417] on input "0" at bounding box center [513, 414] width 132 height 18
click at [447, 418] on input "0" at bounding box center [513, 414] width 132 height 18
drag, startPoint x: 430, startPoint y: 417, endPoint x: 405, endPoint y: 420, distance: 25.8
click at [442, 418] on td "0" at bounding box center [513, 414] width 143 height 52
type input "19.5"
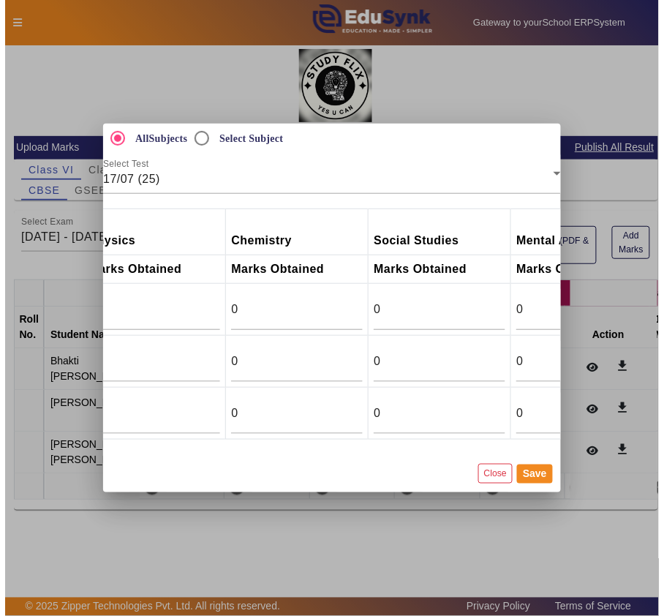
scroll to position [0, 0]
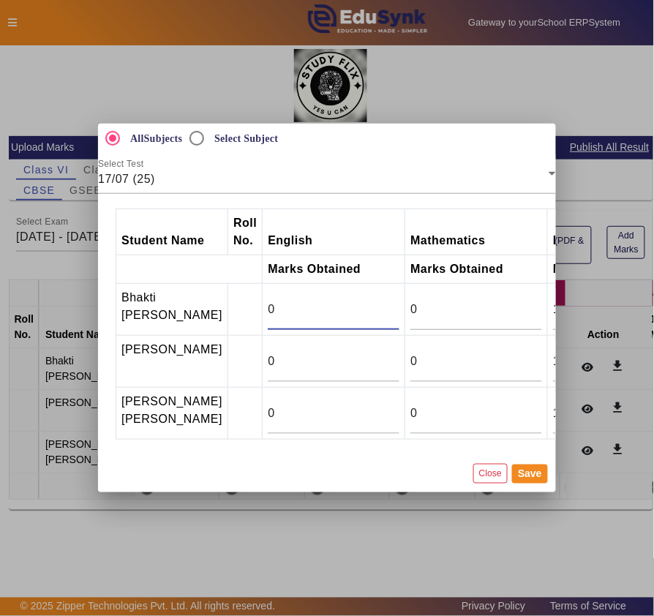
drag, startPoint x: 235, startPoint y: 284, endPoint x: 218, endPoint y: 282, distance: 16.9
type input "3.5"
drag, startPoint x: 258, startPoint y: 353, endPoint x: 228, endPoint y: 355, distance: 30.1
click at [263, 355] on td "0" at bounding box center [334, 362] width 143 height 52
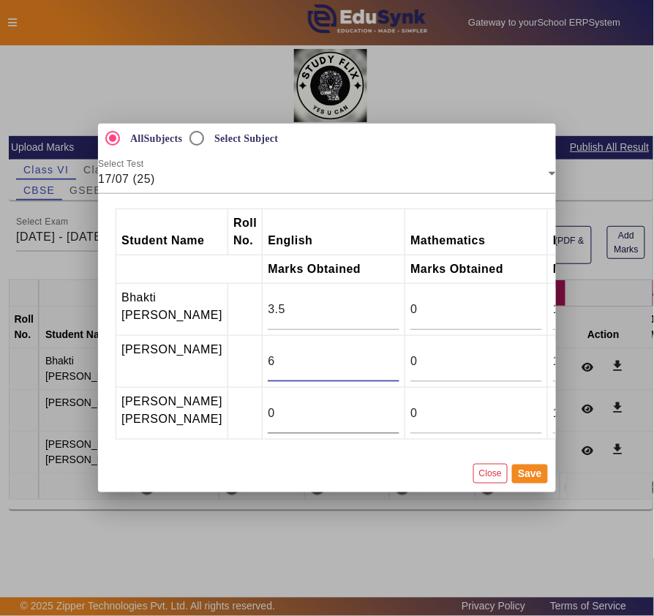
type input "6"
drag, startPoint x: 243, startPoint y: 414, endPoint x: 226, endPoint y: 415, distance: 16.9
click at [263, 415] on td "0" at bounding box center [334, 414] width 143 height 52
type input "13.5"
click at [535, 462] on button "Save" at bounding box center [530, 473] width 36 height 19
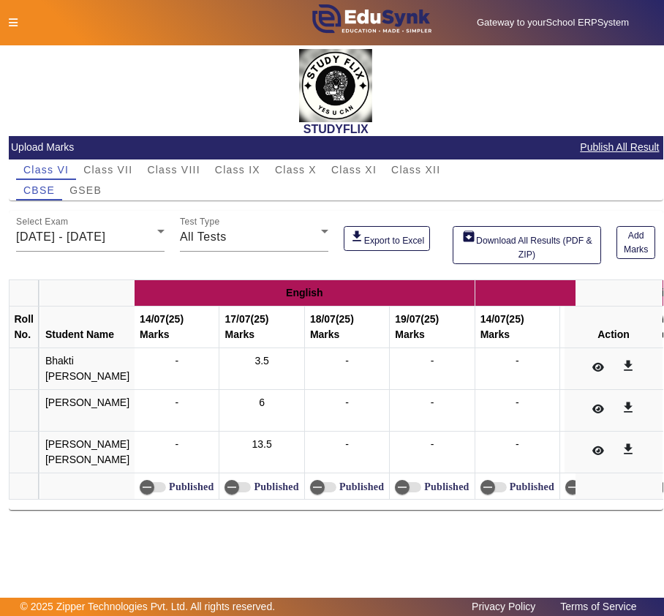
click at [18, 26] on div at bounding box center [139, 22] width 276 height 15
click at [10, 18] on icon at bounding box center [13, 23] width 9 height 10
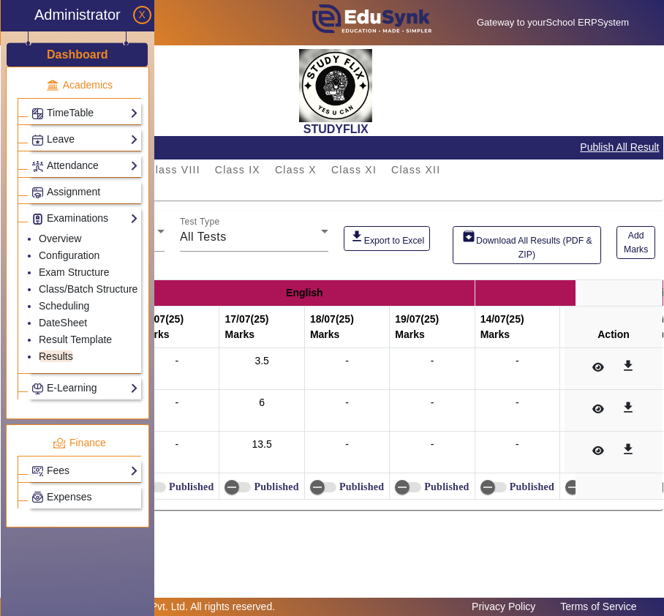
scroll to position [607, 0]
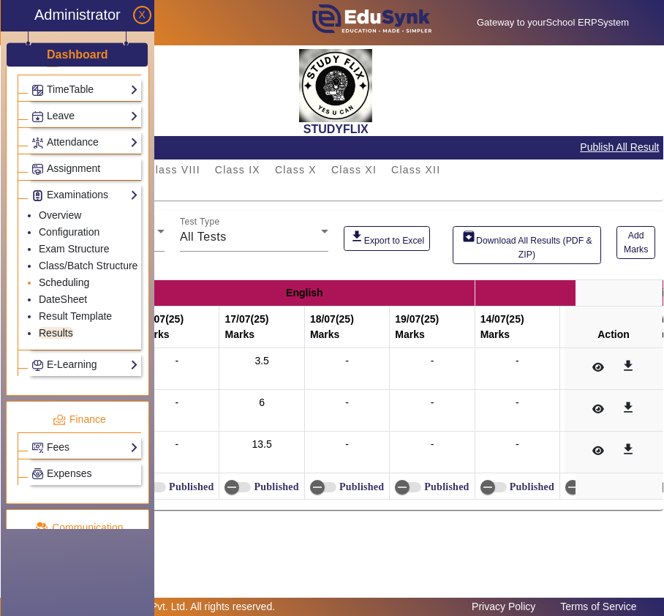
click at [66, 288] on link "Scheduling" at bounding box center [64, 282] width 50 height 12
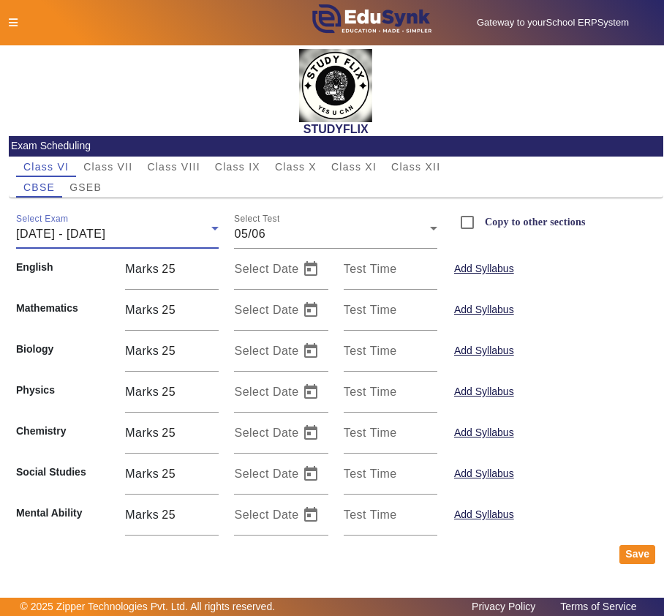
click at [188, 238] on div "02/06/2025 - 07/06/2025" at bounding box center [113, 234] width 195 height 18
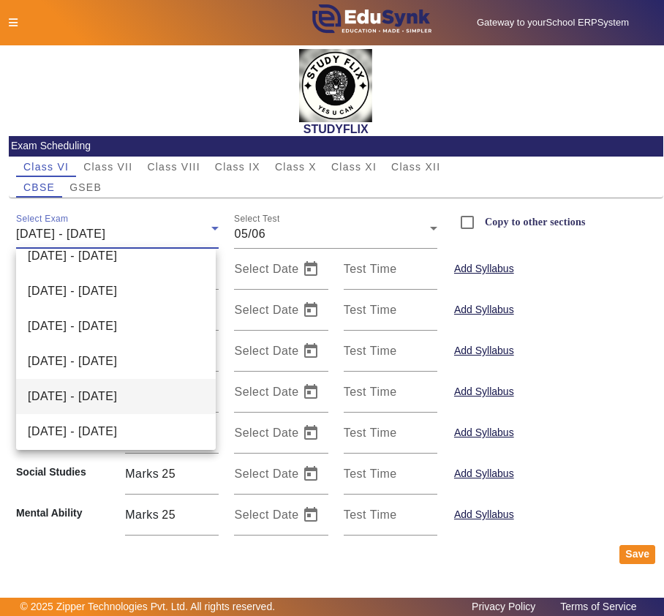
scroll to position [127, 0]
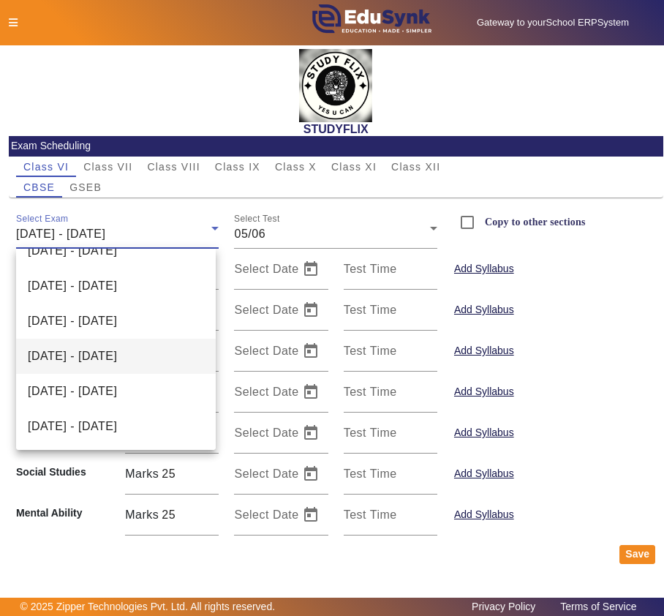
click at [91, 361] on span "14/07/2025 - 19/07/2025" at bounding box center [72, 356] width 89 height 18
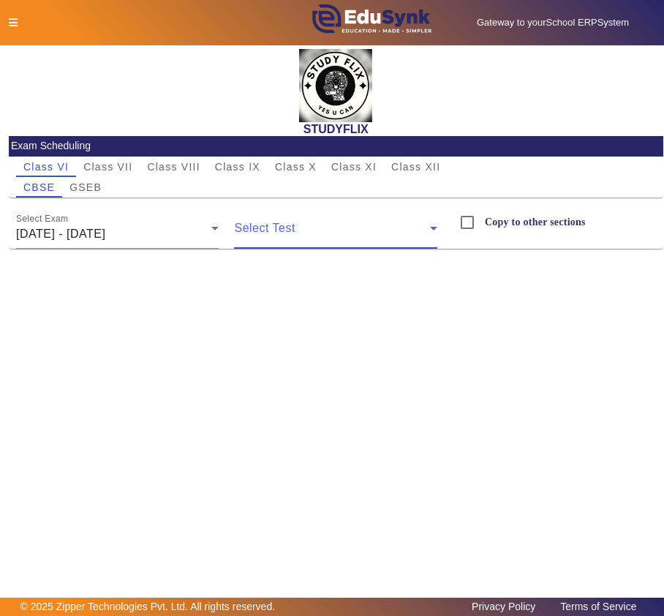
click at [407, 225] on span at bounding box center [331, 234] width 195 height 18
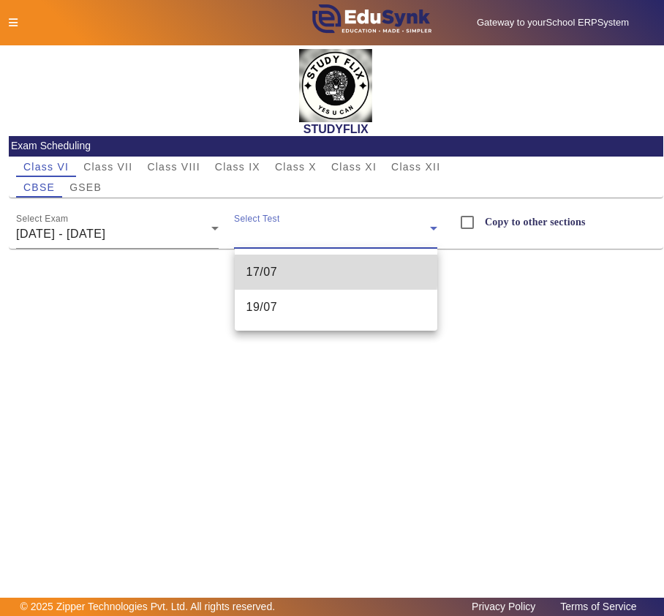
click at [274, 271] on span "17/07" at bounding box center [262, 272] width 31 height 18
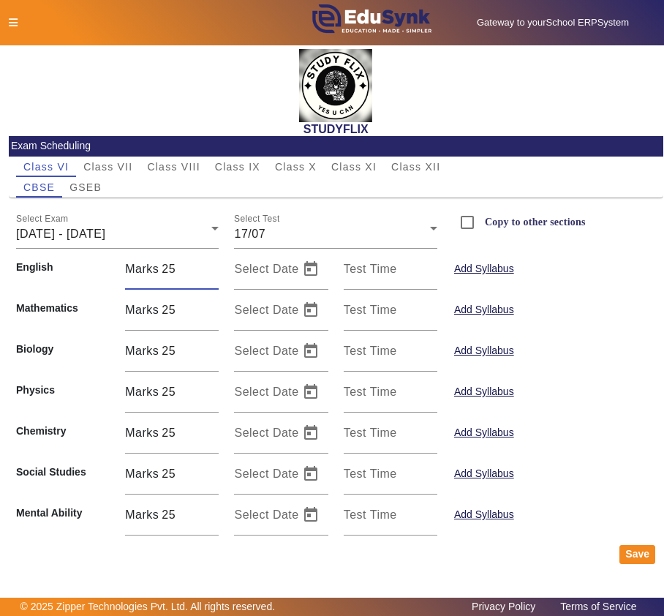
drag, startPoint x: 176, startPoint y: 268, endPoint x: 167, endPoint y: 268, distance: 9.5
click at [167, 268] on input "25" at bounding box center [190, 269] width 57 height 18
type input "31"
click at [226, 462] on mat-card-actions "Save" at bounding box center [336, 554] width 655 height 38
click at [621, 462] on button "Save" at bounding box center [638, 554] width 36 height 19
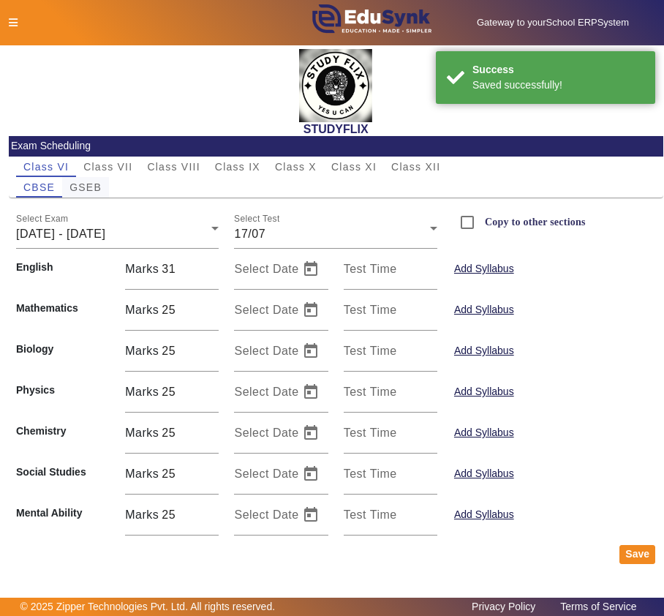
click at [86, 186] on span "GSEB" at bounding box center [85, 187] width 32 height 10
drag, startPoint x: 179, startPoint y: 268, endPoint x: 162, endPoint y: 269, distance: 16.9
click at [162, 269] on div "Marks 25" at bounding box center [172, 269] width 94 height 41
click at [168, 226] on div "02/06/2025 - 07/06/2025" at bounding box center [113, 234] width 195 height 18
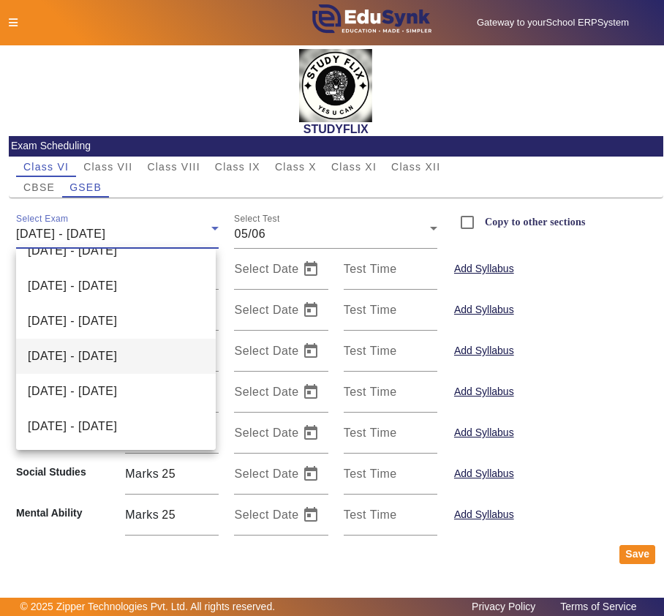
click at [117, 352] on span "14/07/2025 - 19/07/2025" at bounding box center [72, 356] width 89 height 18
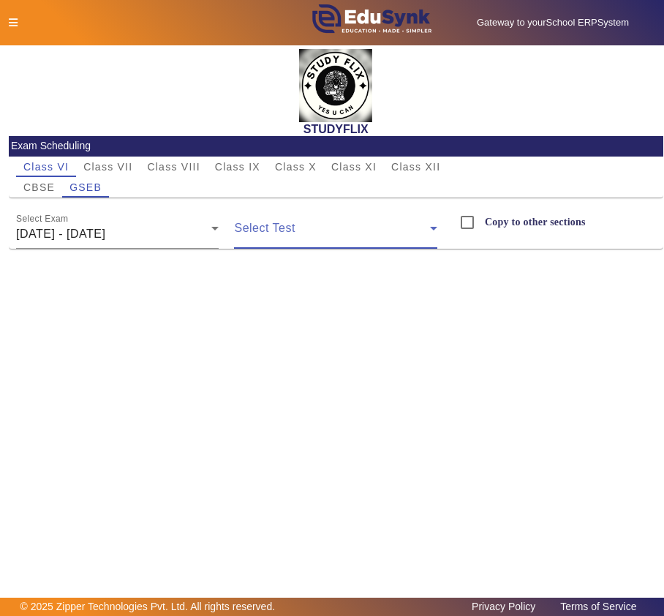
click at [319, 230] on span at bounding box center [331, 234] width 195 height 18
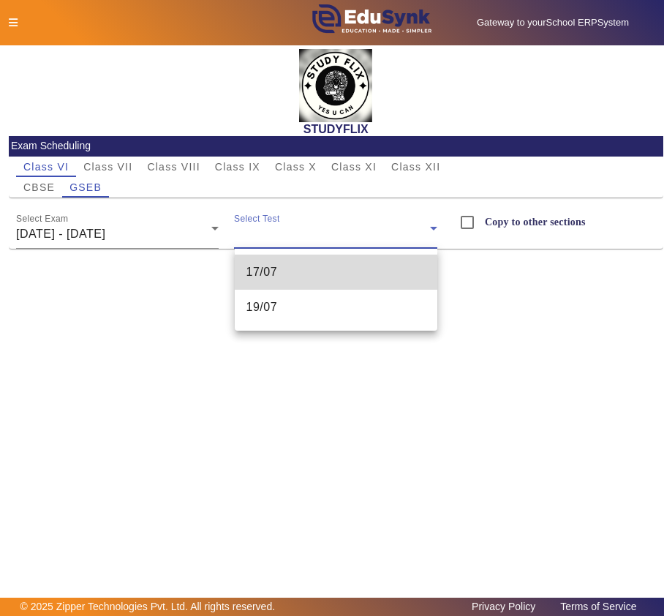
click at [285, 274] on mat-option "17/07" at bounding box center [336, 272] width 203 height 35
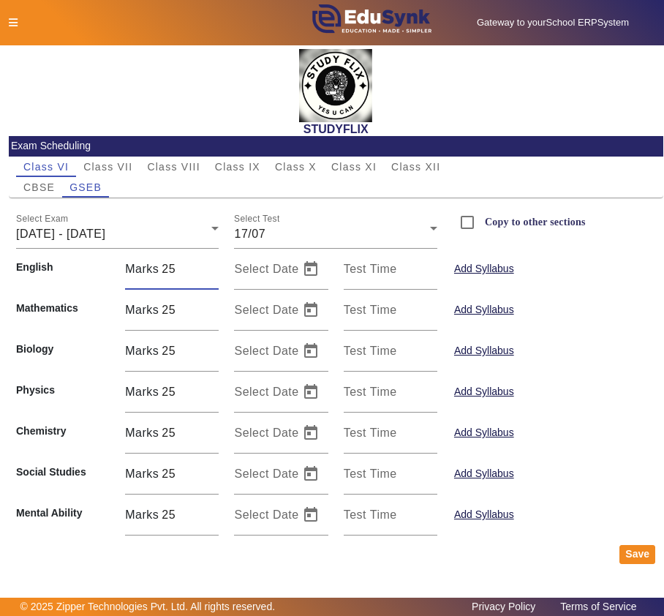
drag, startPoint x: 180, startPoint y: 273, endPoint x: 165, endPoint y: 271, distance: 14.8
click at [165, 271] on input "25" at bounding box center [190, 269] width 57 height 18
type input "31"
click at [630, 462] on button "Save" at bounding box center [638, 554] width 36 height 19
click at [105, 233] on span "14/07/2025 - 19/07/2025" at bounding box center [60, 233] width 89 height 12
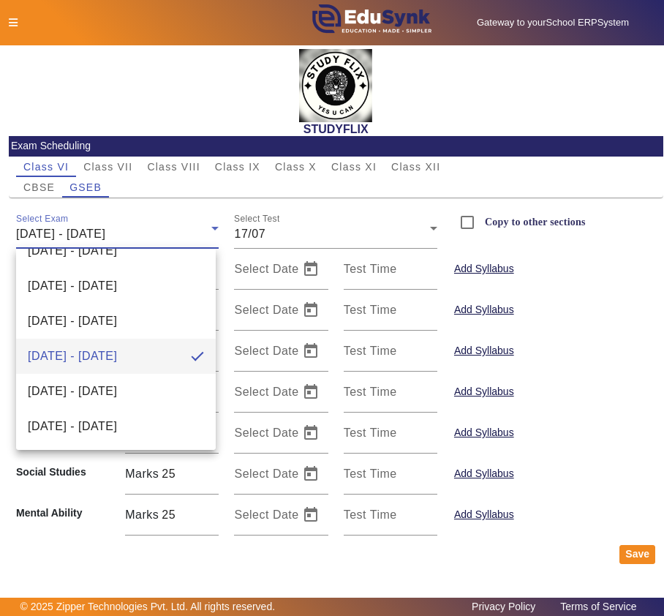
scroll to position [0, 0]
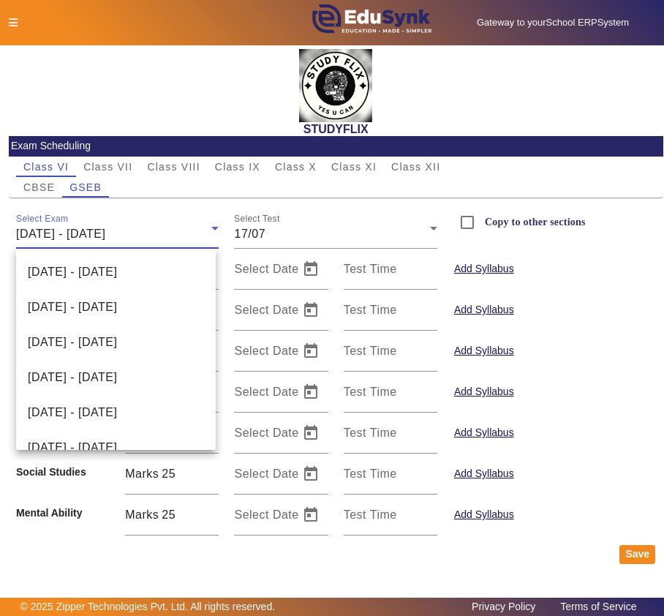
click at [322, 229] on div at bounding box center [332, 308] width 664 height 616
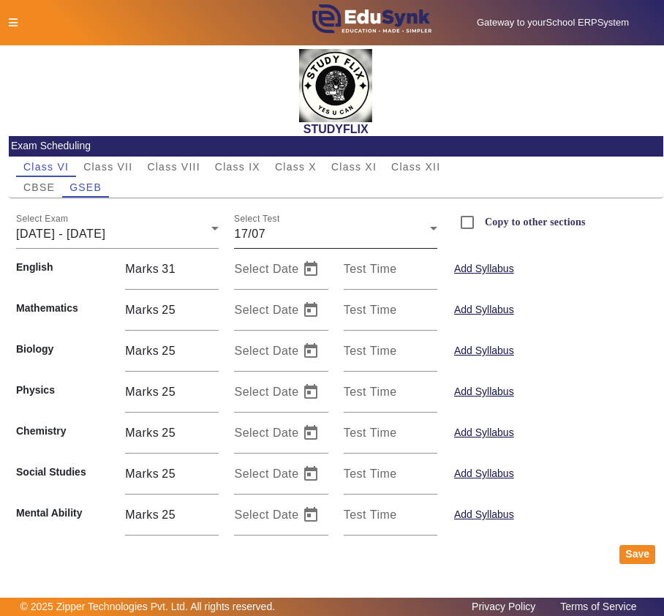
click at [326, 238] on div "17/07" at bounding box center [331, 234] width 195 height 18
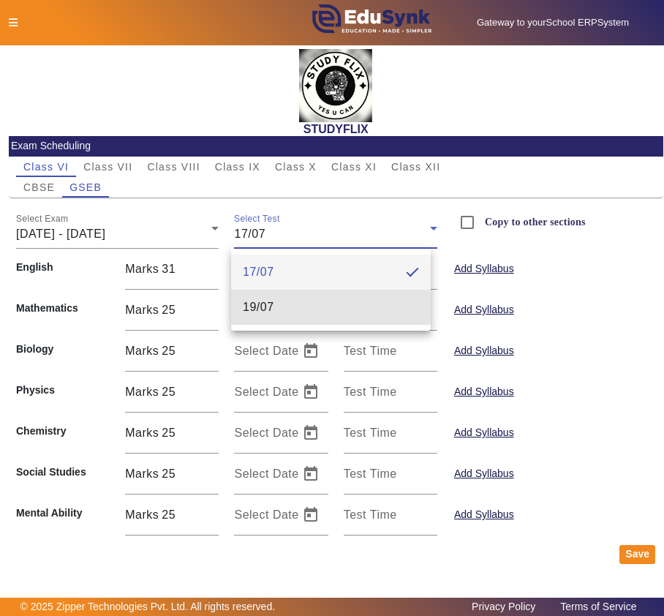
click at [279, 310] on mat-option "19/07" at bounding box center [331, 307] width 200 height 35
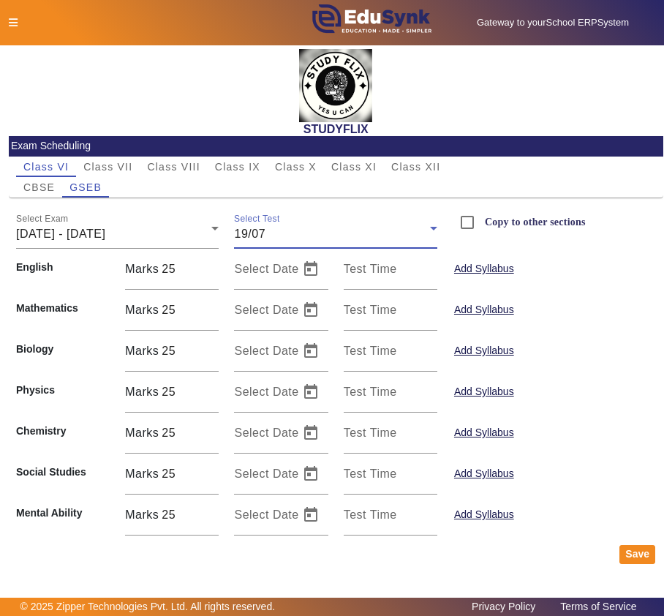
click at [6, 22] on div at bounding box center [139, 22] width 276 height 15
click at [10, 21] on icon at bounding box center [13, 23] width 9 height 10
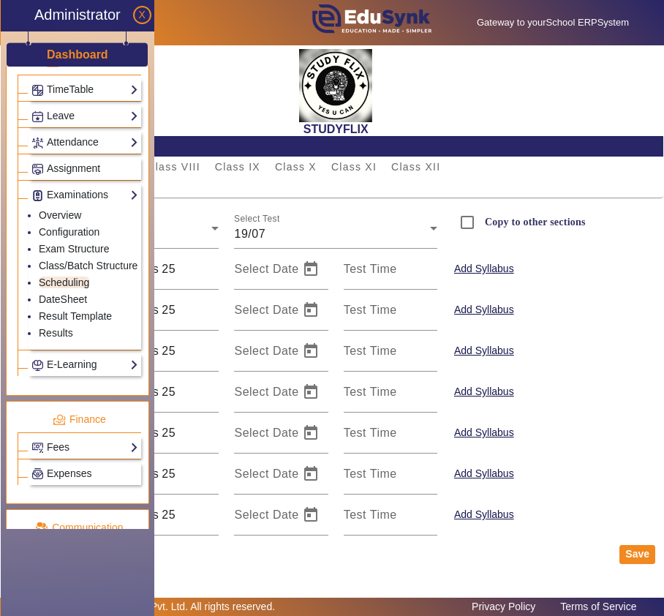
scroll to position [592, 0]
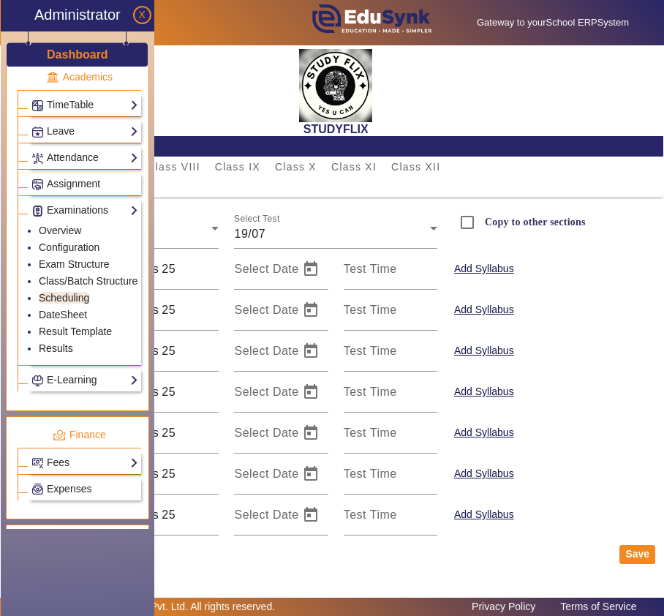
click at [85, 53] on h3 "Dashboard" at bounding box center [77, 55] width 61 height 14
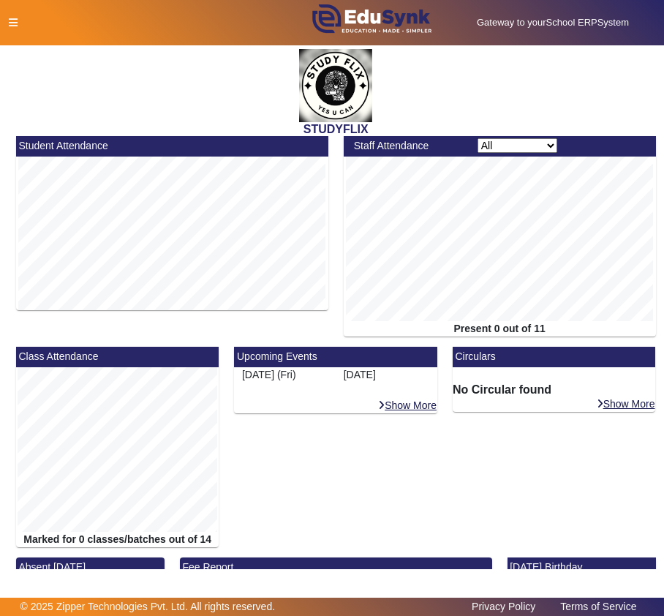
scroll to position [89, 0]
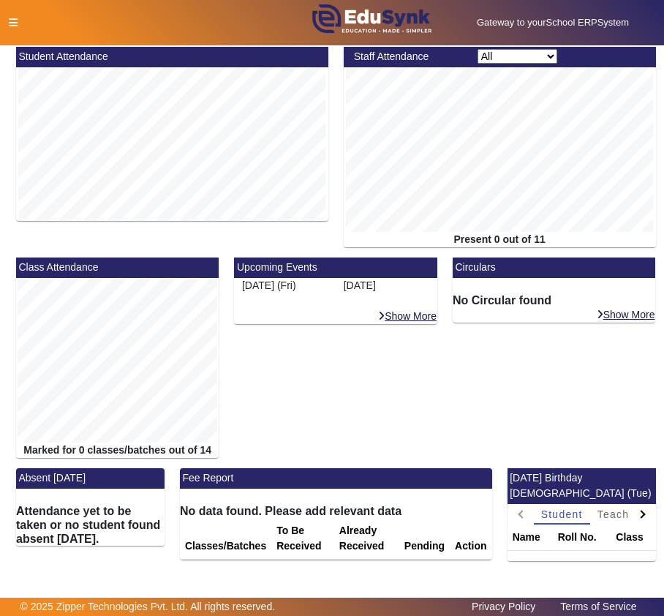
click at [15, 27] on div at bounding box center [139, 22] width 276 height 15
click at [13, 23] on icon at bounding box center [13, 23] width 9 height 10
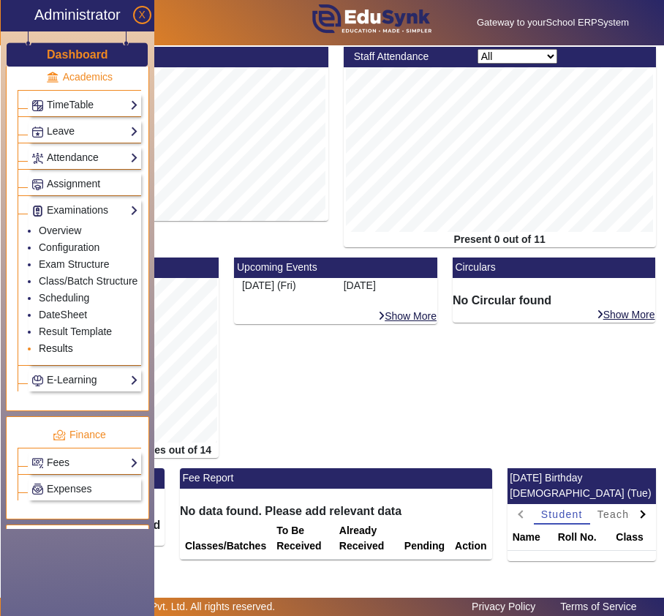
click at [57, 354] on link "Results" at bounding box center [56, 348] width 34 height 12
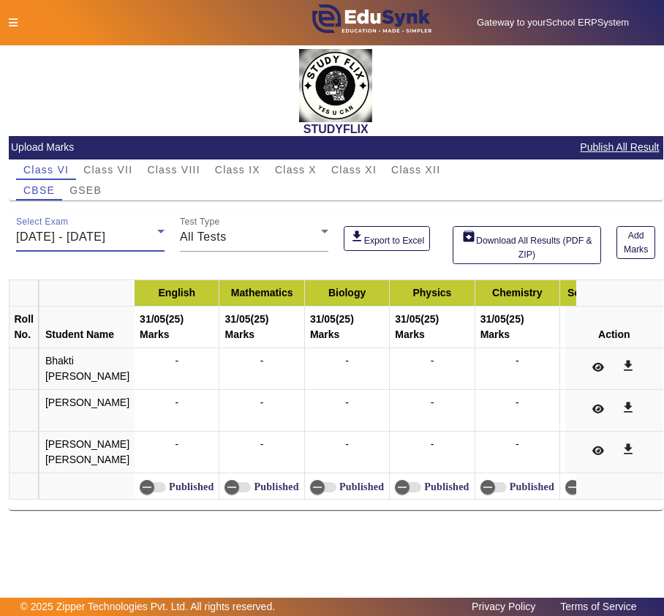
click at [105, 235] on span "[DATE] - [DATE]" at bounding box center [60, 236] width 89 height 12
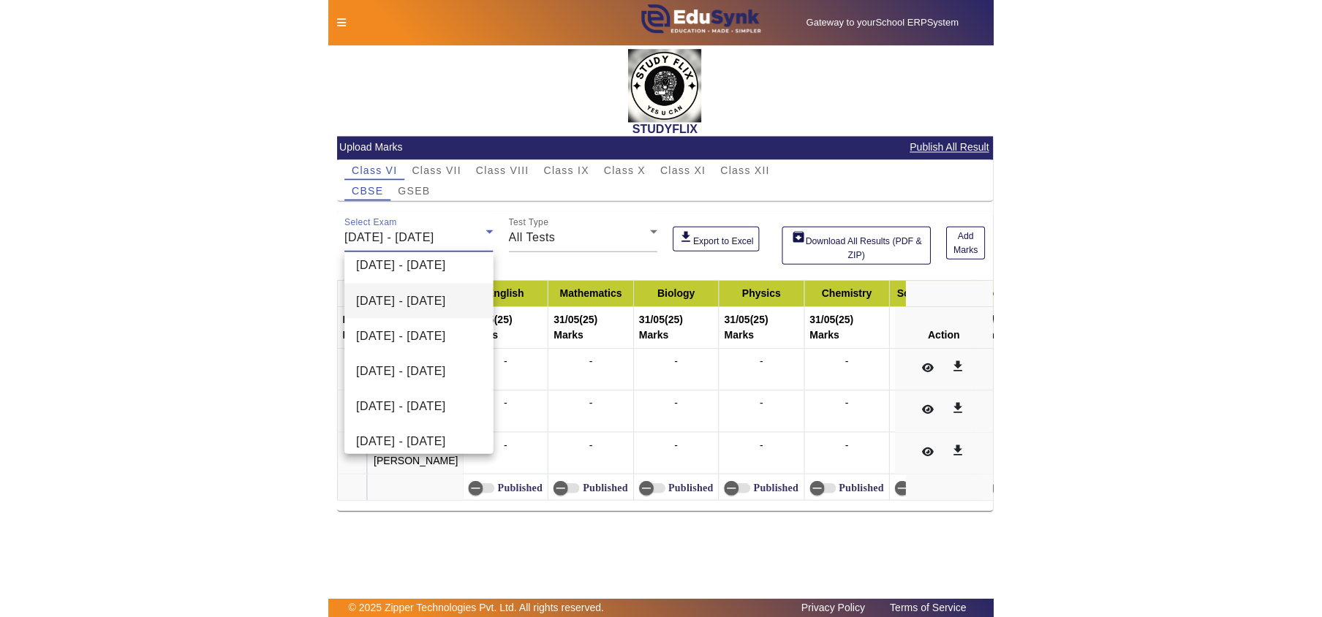
scroll to position [161, 0]
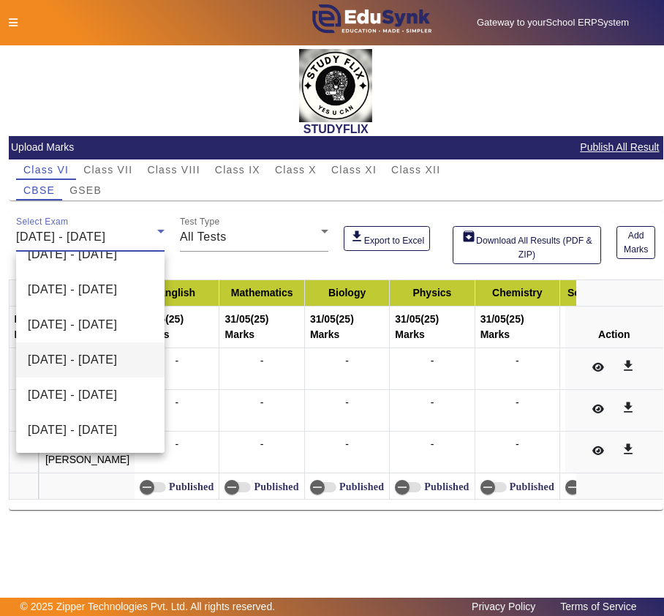
click at [76, 364] on span "14/07/2025 - 19/07/2025" at bounding box center [72, 360] width 89 height 18
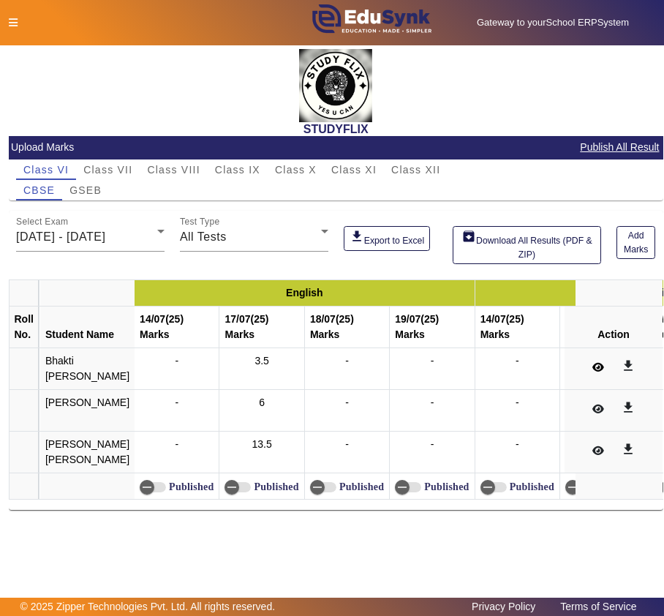
click at [597, 370] on icon at bounding box center [598, 367] width 12 height 10
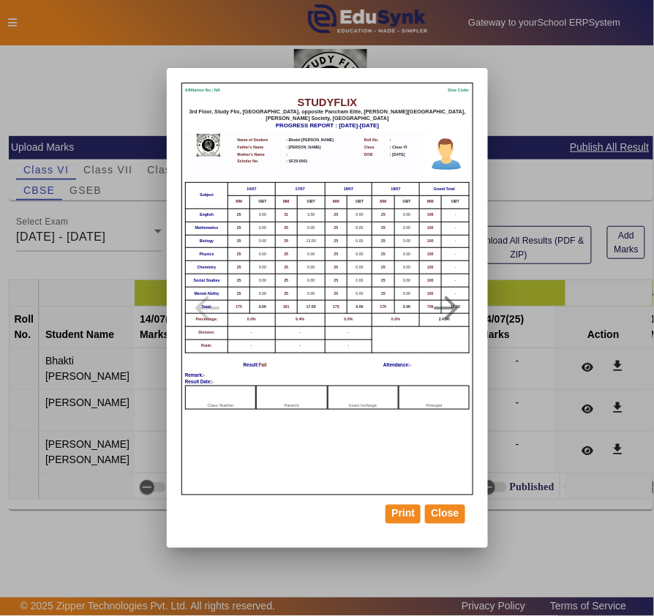
click at [352, 256] on td "0.00" at bounding box center [359, 254] width 25 height 13
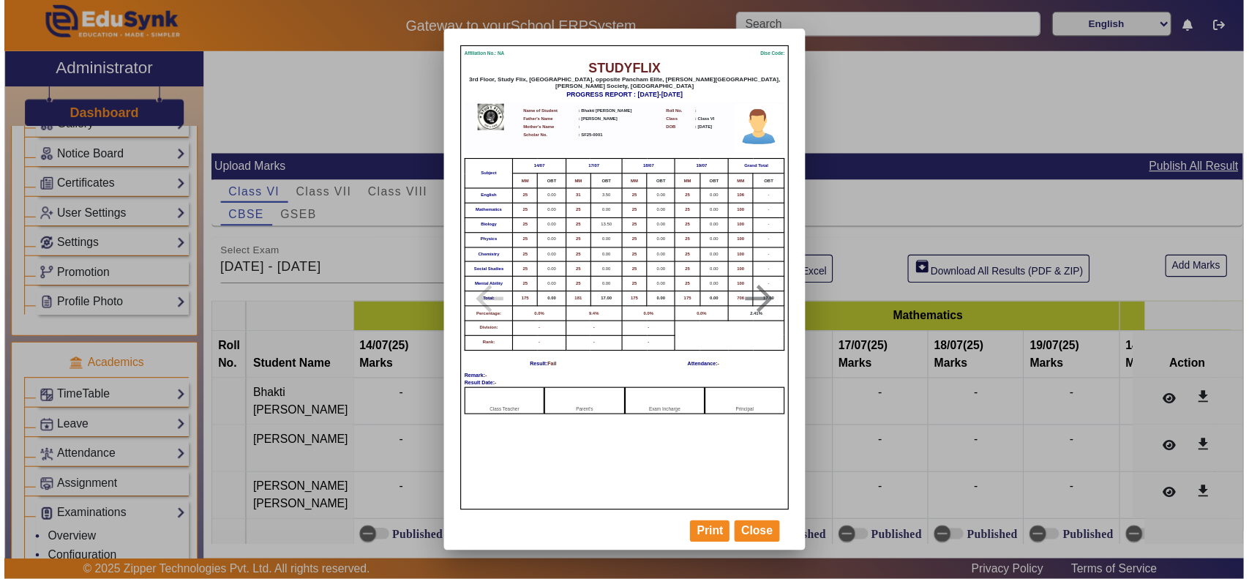
scroll to position [392, 0]
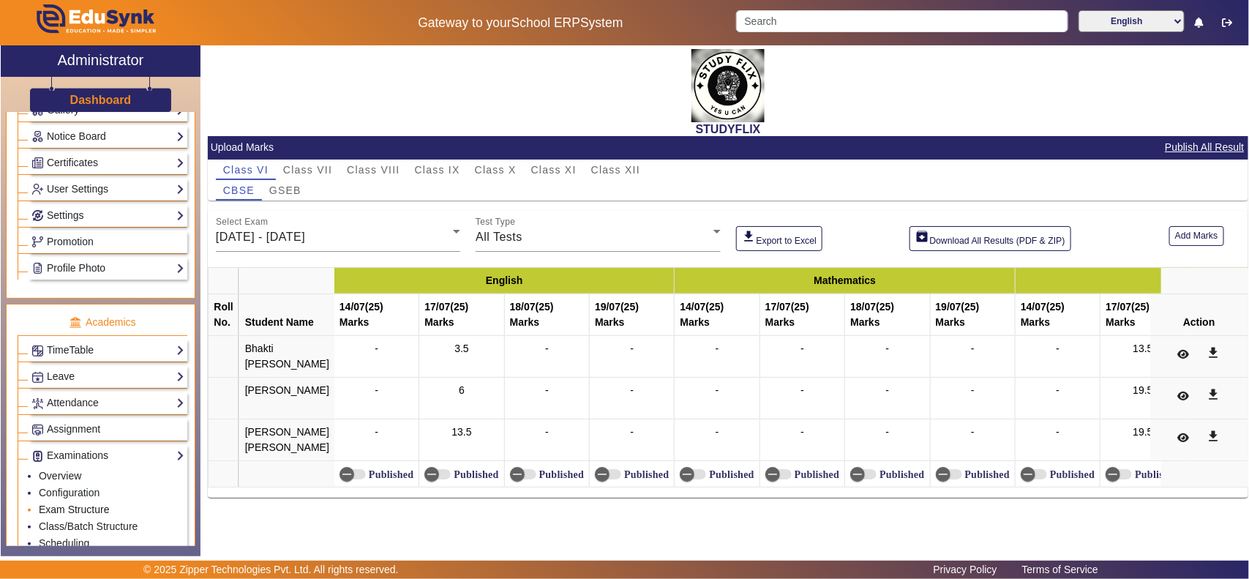
click at [93, 462] on link "Exam Structure" at bounding box center [74, 509] width 70 height 12
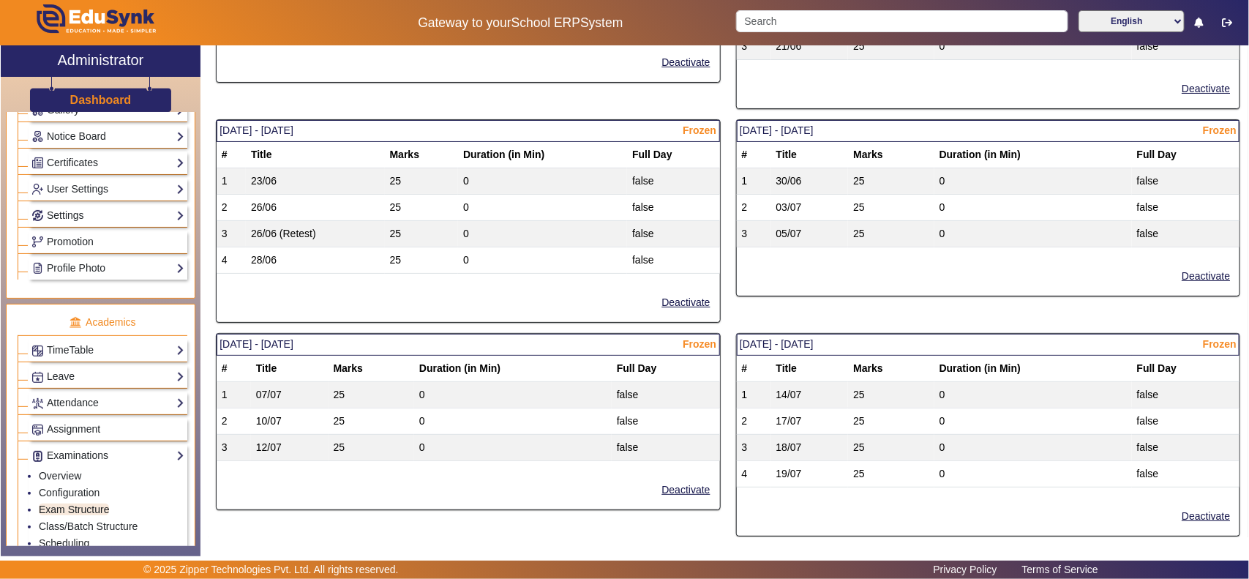
scroll to position [457, 0]
